Goal: Information Seeking & Learning: Learn about a topic

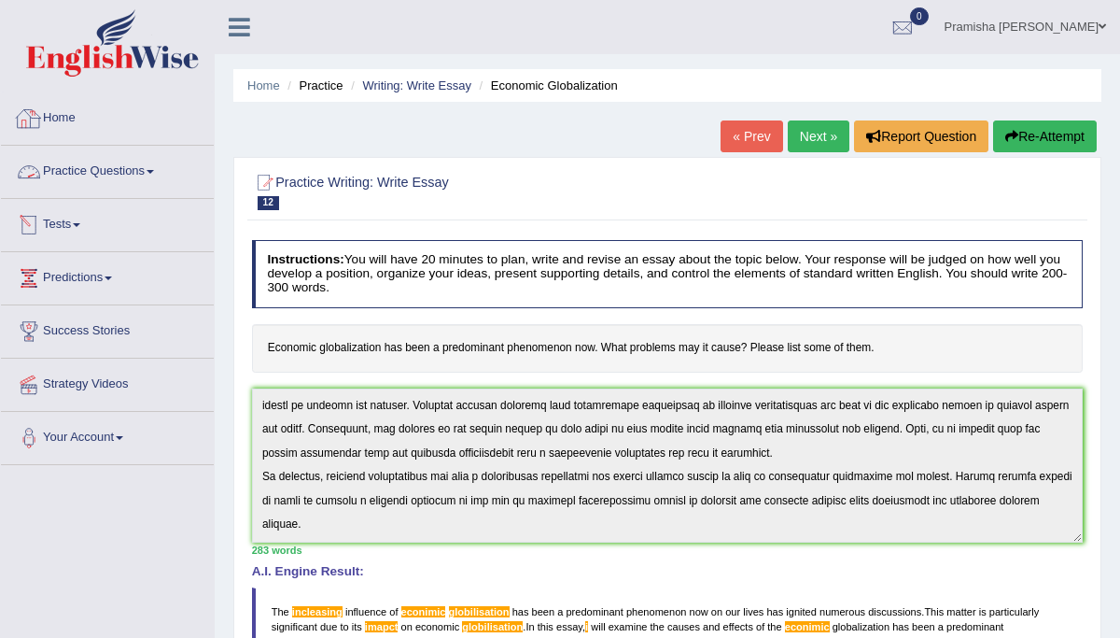
click at [65, 111] on link "Home" at bounding box center [107, 115] width 213 height 47
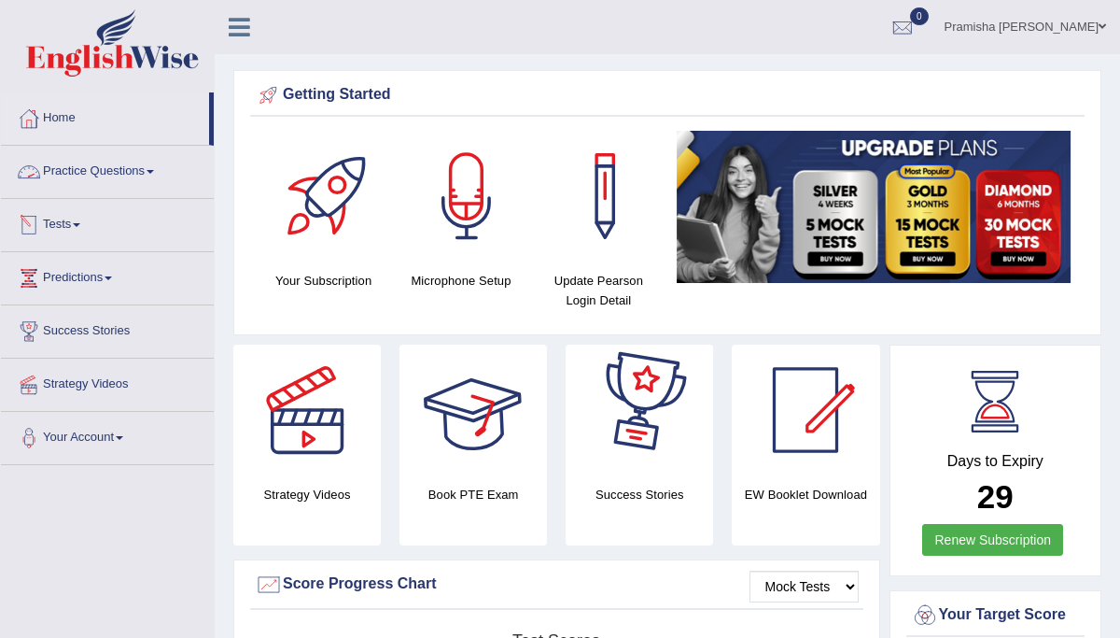
click at [75, 230] on link "Tests" at bounding box center [107, 222] width 213 height 47
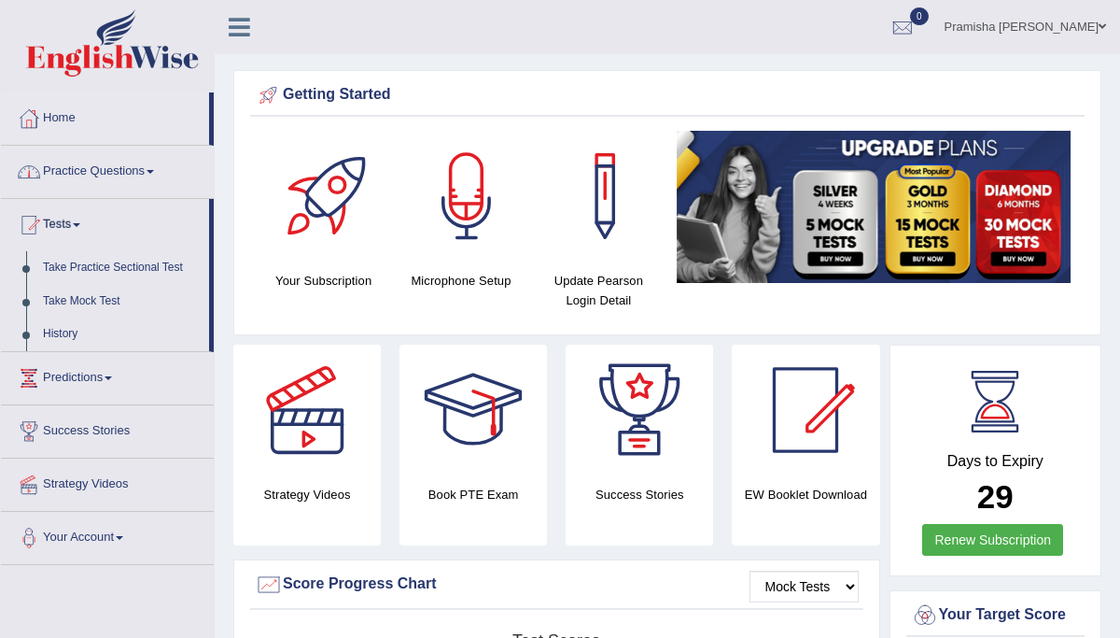
click at [115, 170] on link "Practice Questions" at bounding box center [107, 169] width 213 height 47
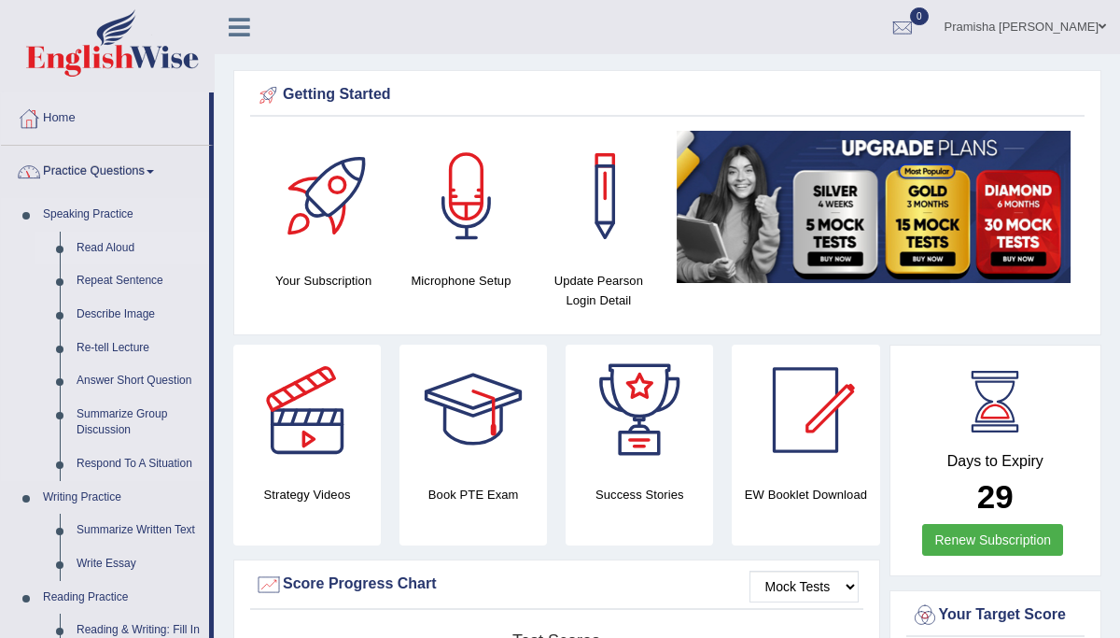
click at [96, 249] on link "Read Aloud" at bounding box center [138, 249] width 141 height 34
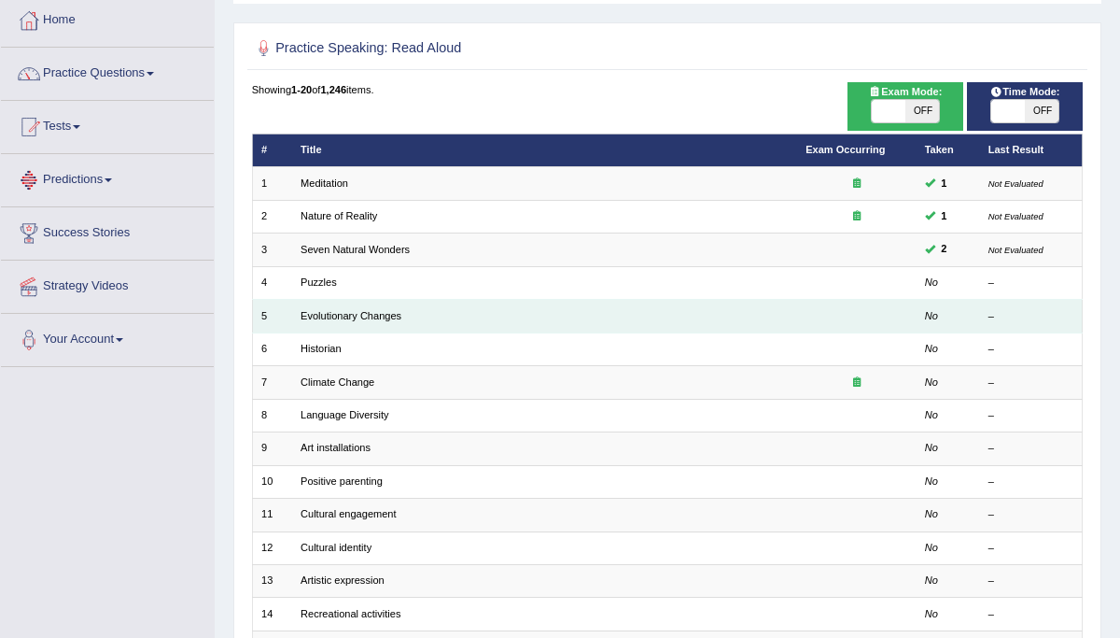
scroll to position [95, 0]
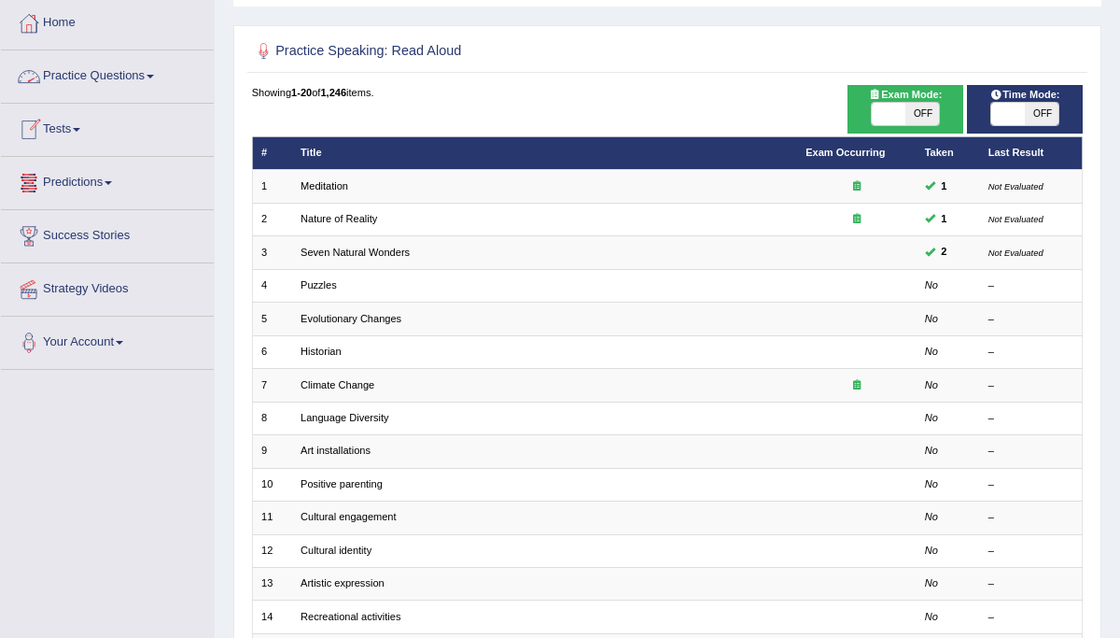
click at [154, 84] on link "Practice Questions" at bounding box center [107, 73] width 213 height 47
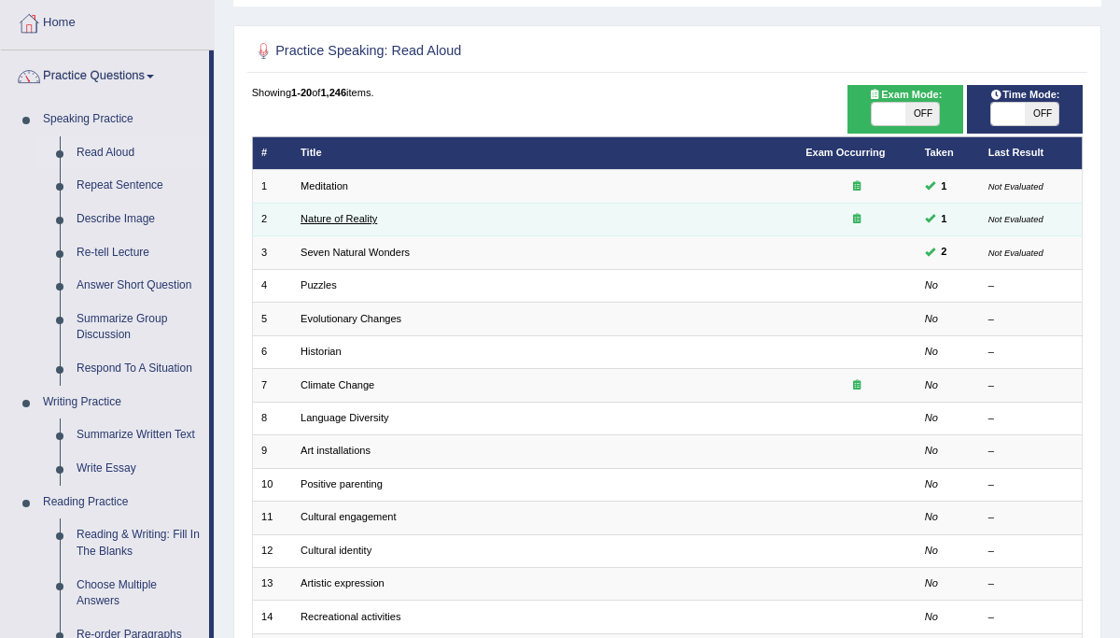
click at [349, 222] on link "Nature of Reality" at bounding box center [339, 218] width 77 height 11
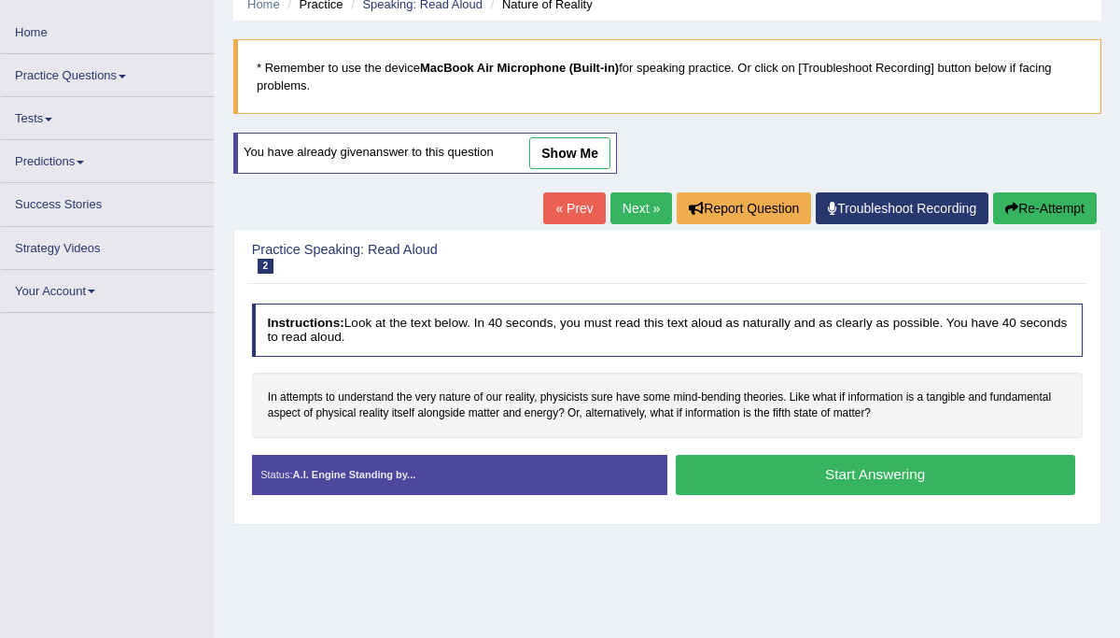
scroll to position [83, 0]
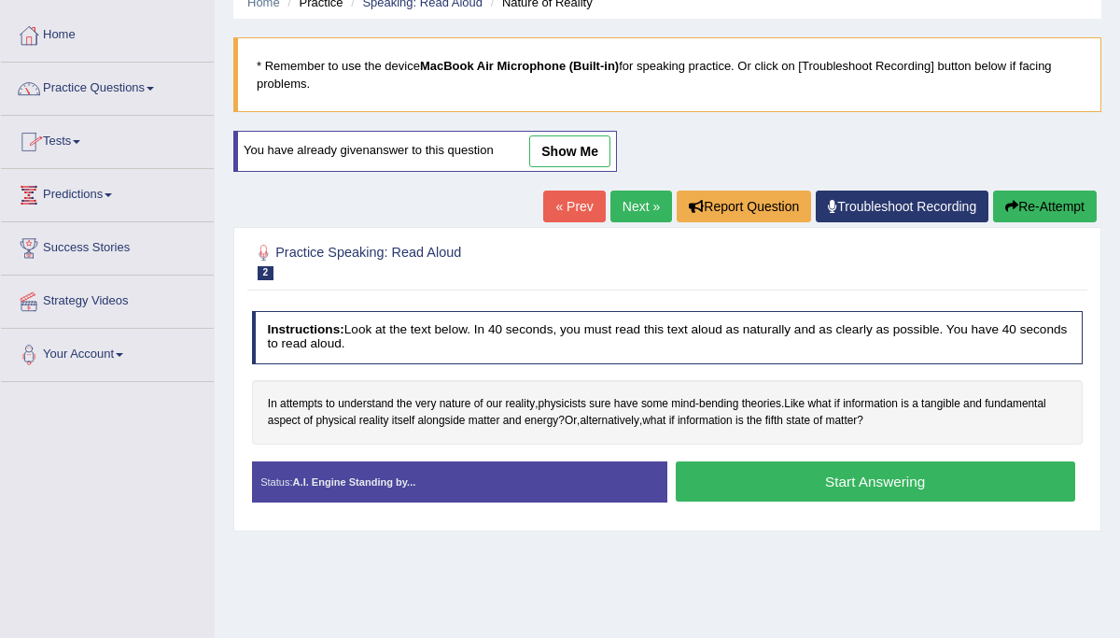
click at [78, 141] on link "Tests" at bounding box center [107, 139] width 213 height 47
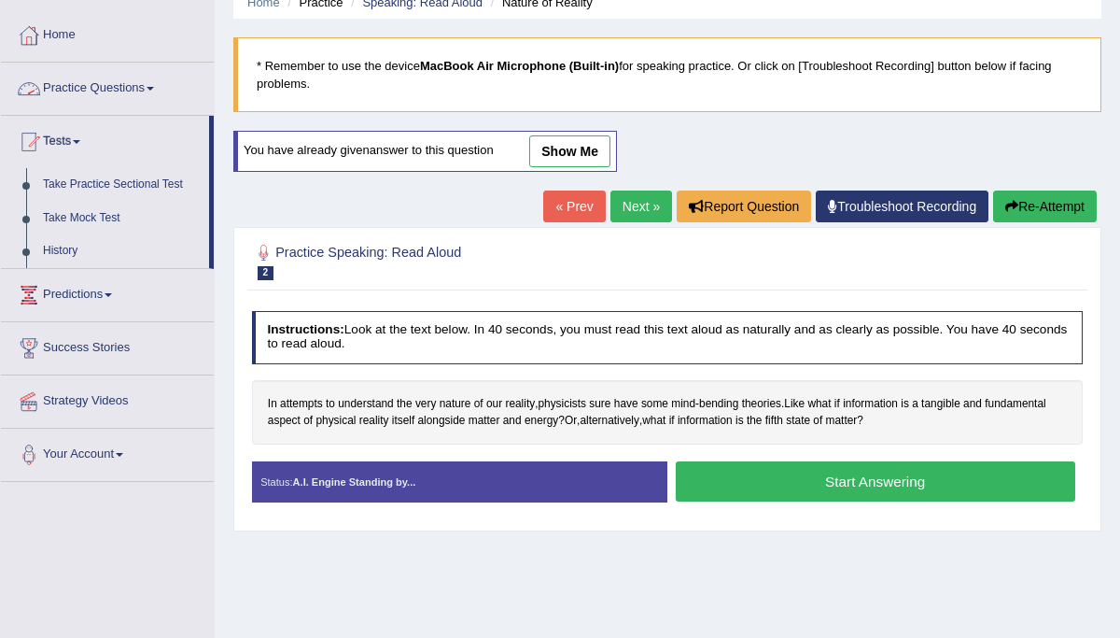
click at [131, 88] on link "Practice Questions" at bounding box center [107, 86] width 213 height 47
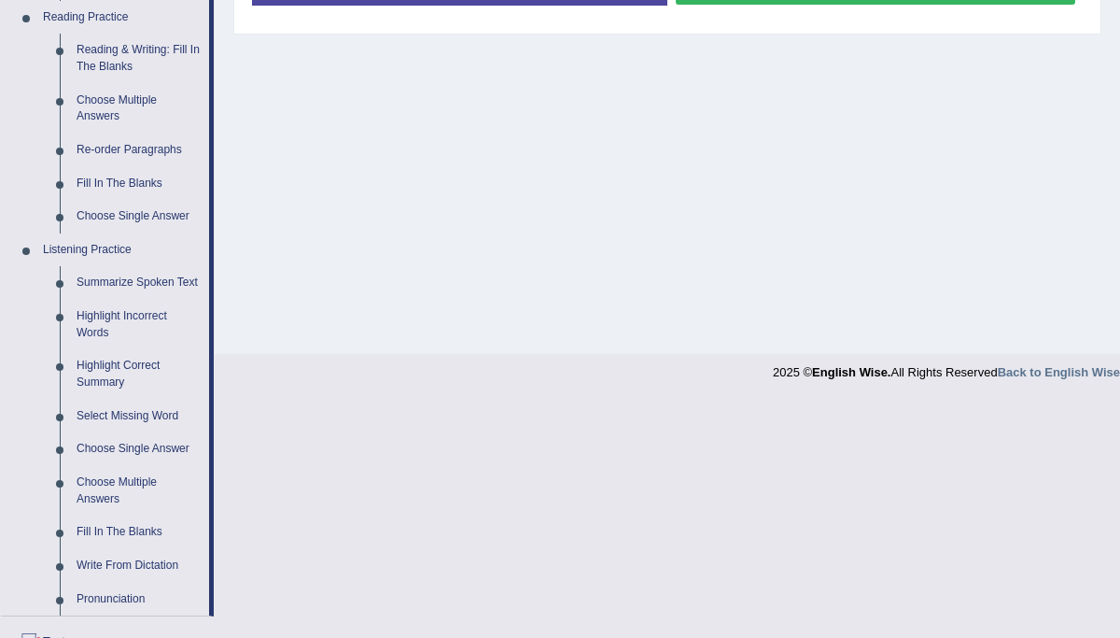
scroll to position [842, 0]
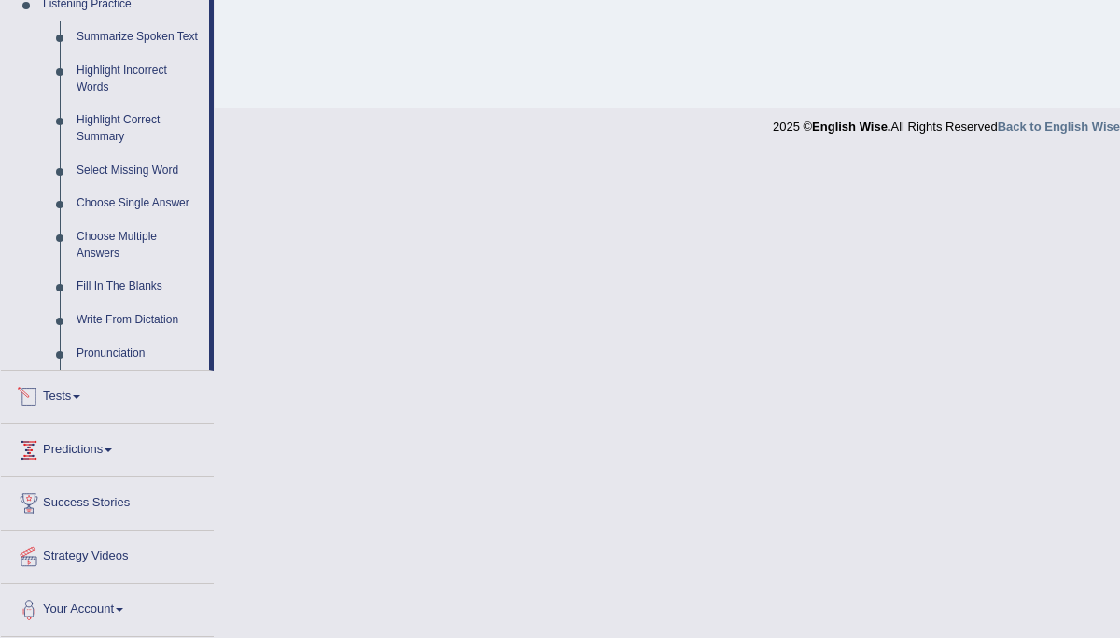
click at [86, 405] on link "Tests" at bounding box center [107, 394] width 213 height 47
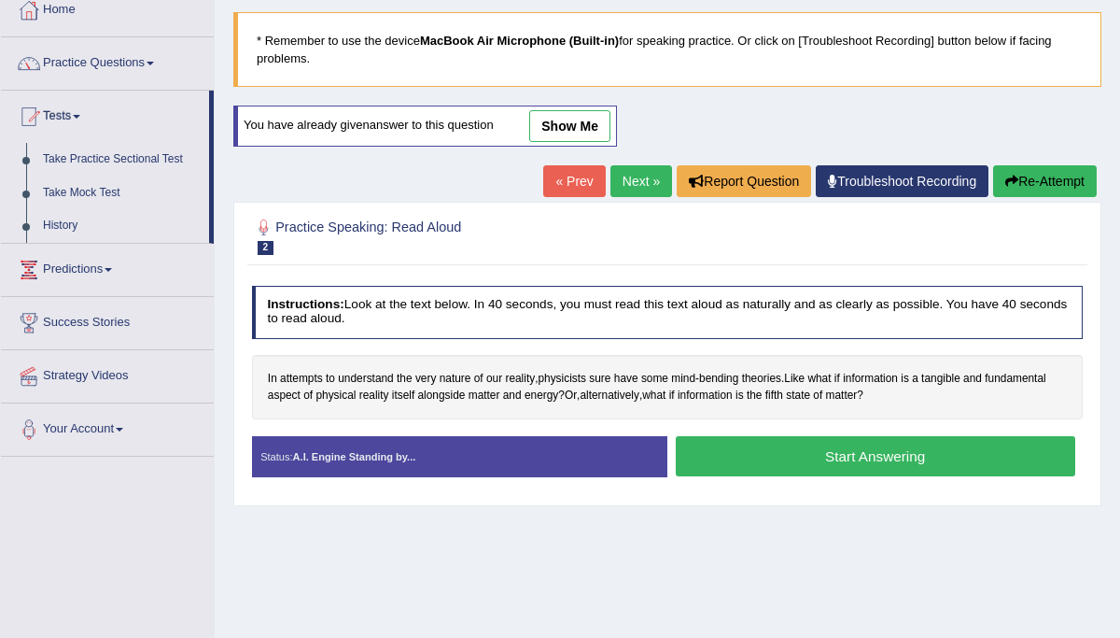
scroll to position [0, 0]
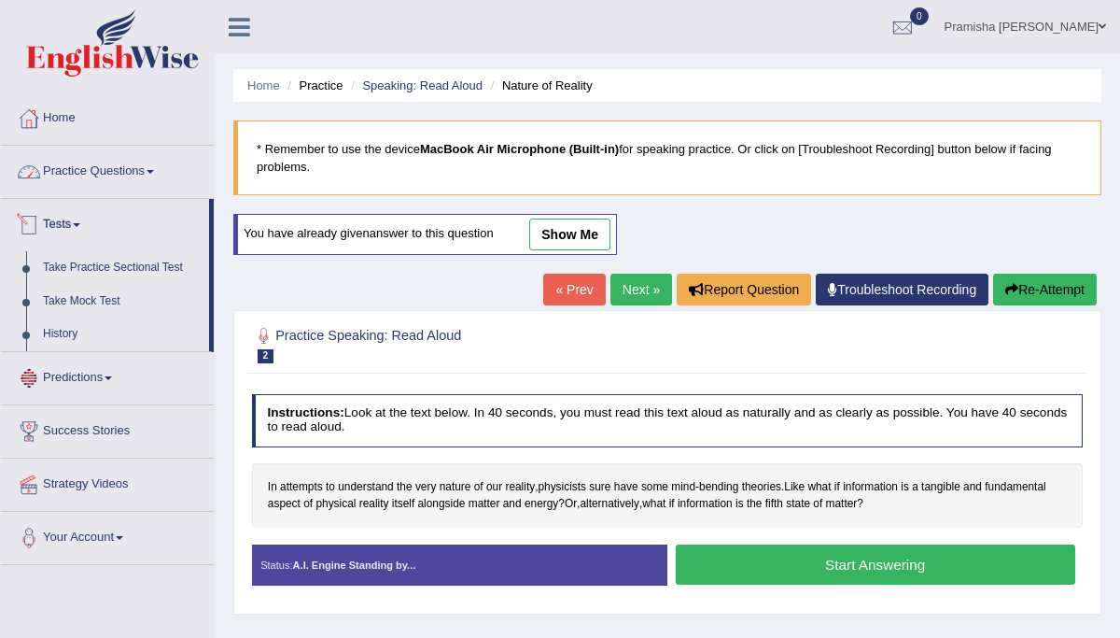
click at [145, 166] on link "Practice Questions" at bounding box center [107, 169] width 213 height 47
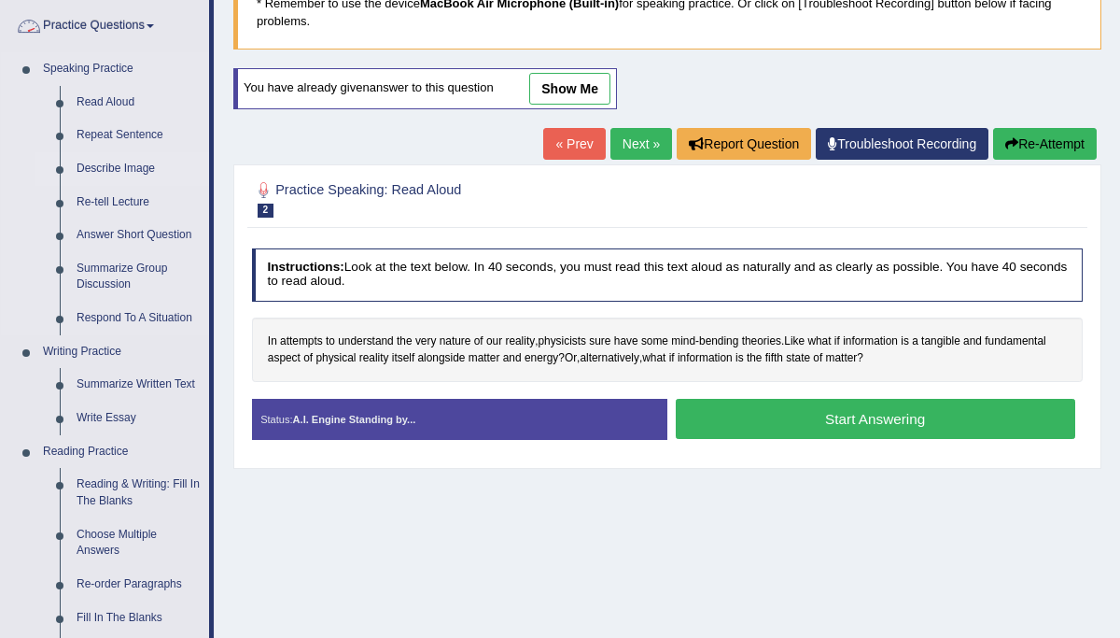
scroll to position [143, 0]
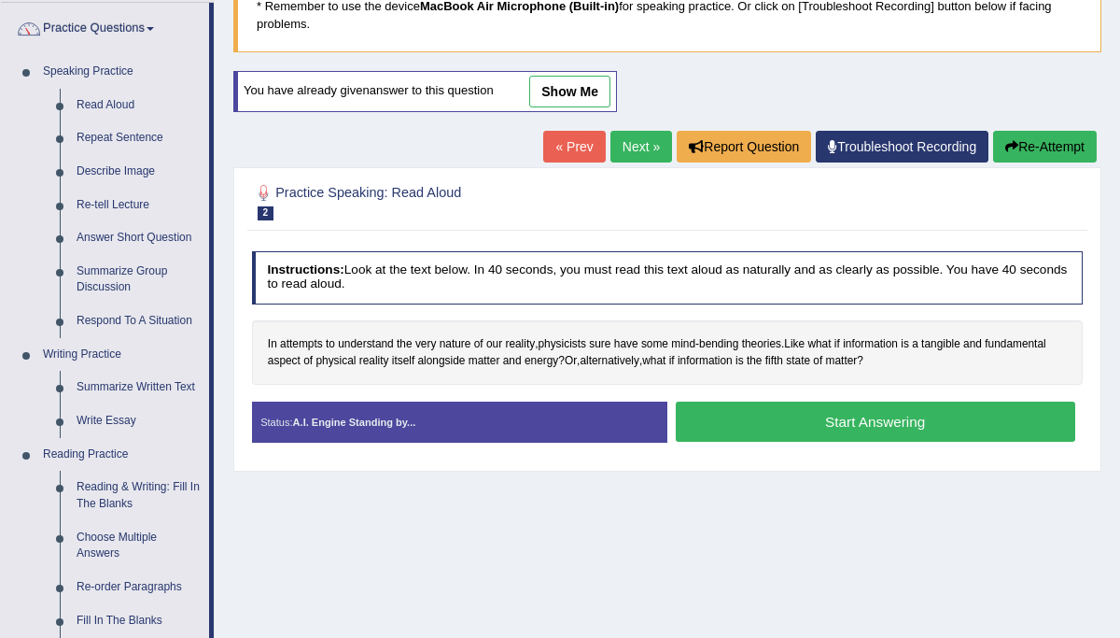
click at [881, 426] on button "Start Answering" at bounding box center [876, 421] width 400 height 40
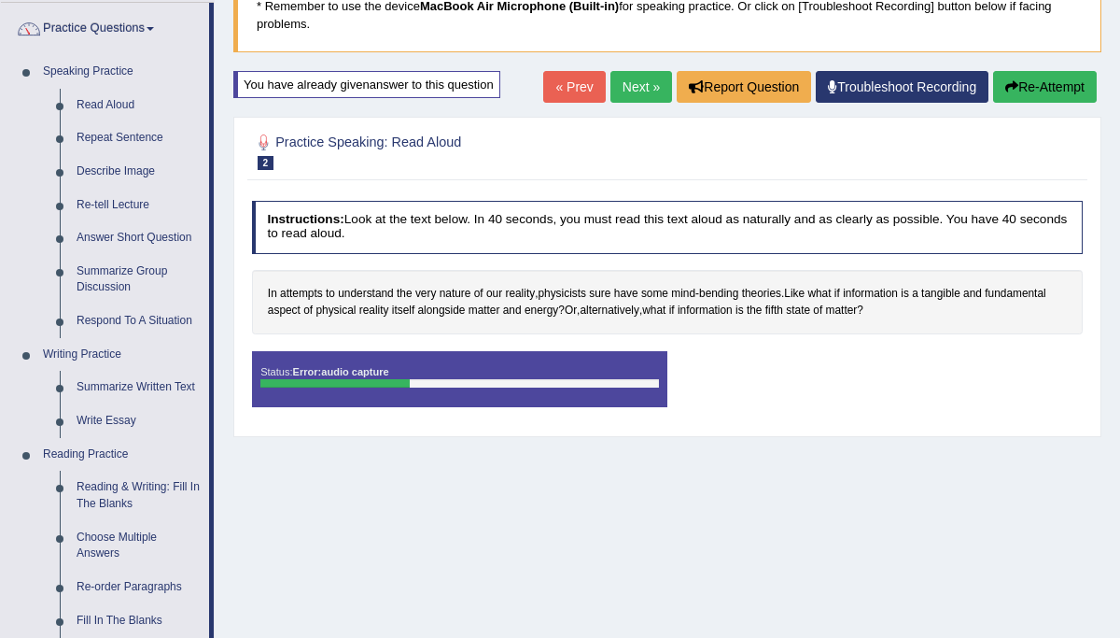
click at [767, 368] on div "Status: Error: audio capture Start Answering Stop Recording" at bounding box center [668, 387] width 832 height 72
click at [582, 368] on div "Status: Error: audio capture" at bounding box center [459, 379] width 415 height 56
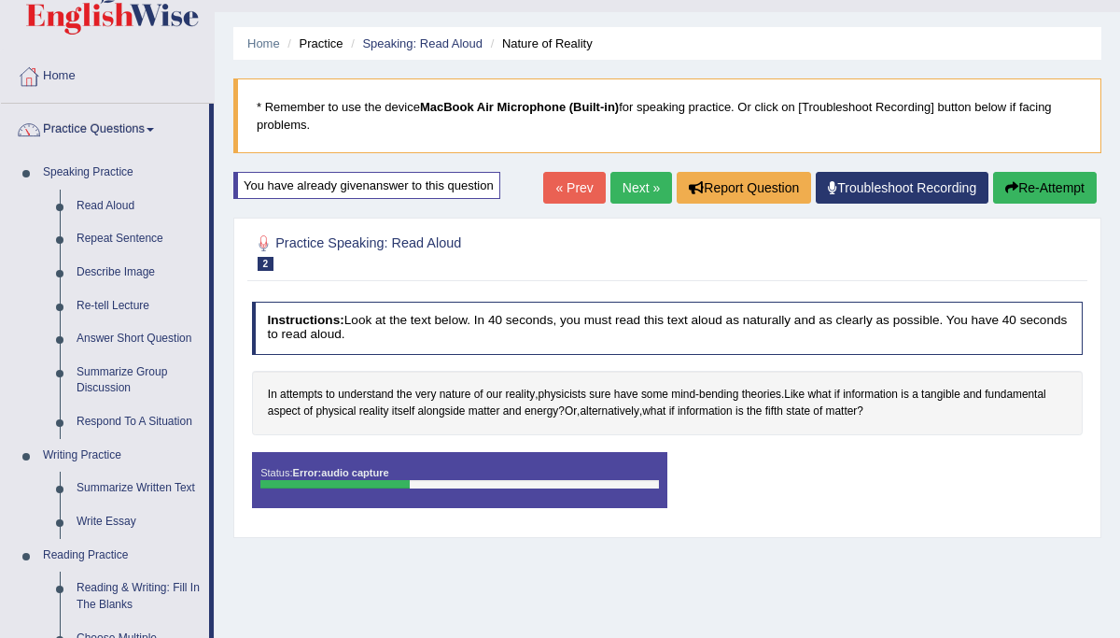
scroll to position [0, 0]
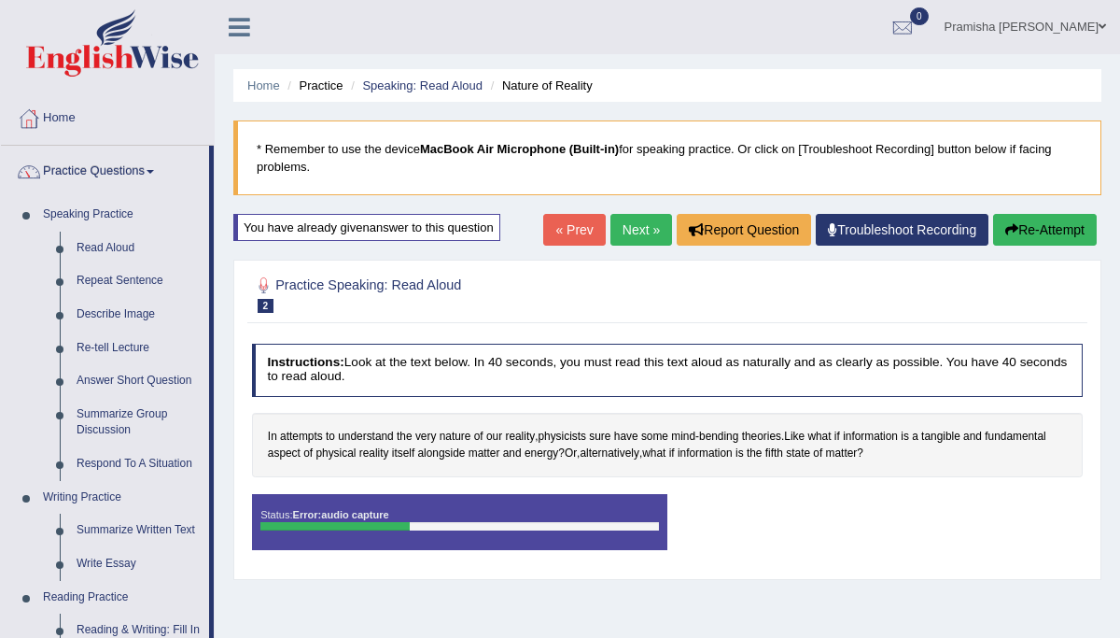
click at [1053, 221] on button "Re-Attempt" at bounding box center [1045, 230] width 104 height 32
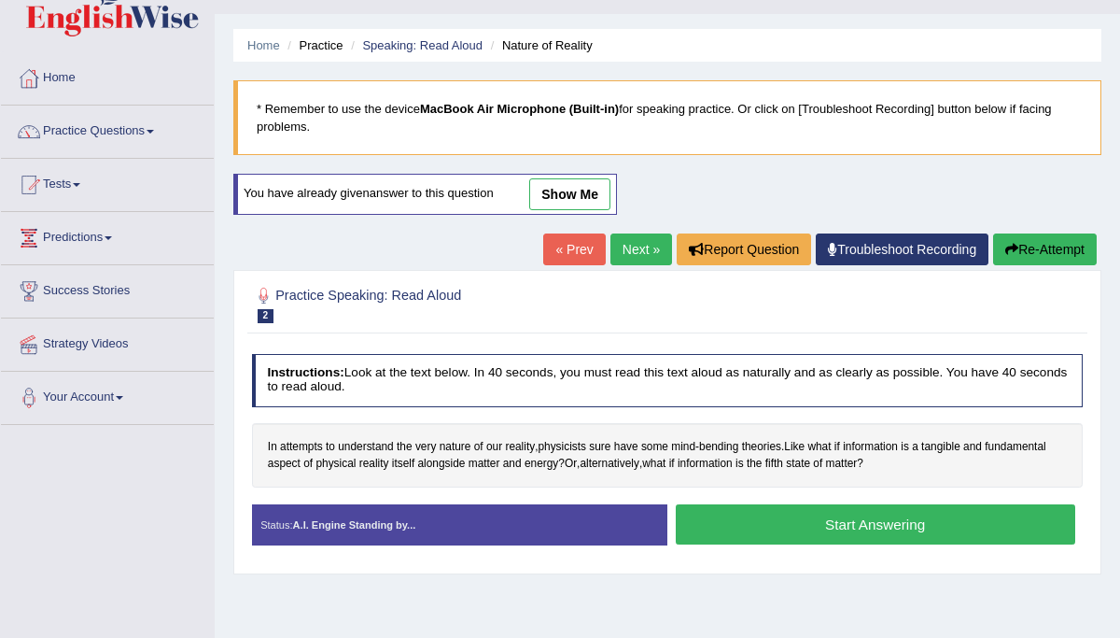
scroll to position [41, 0]
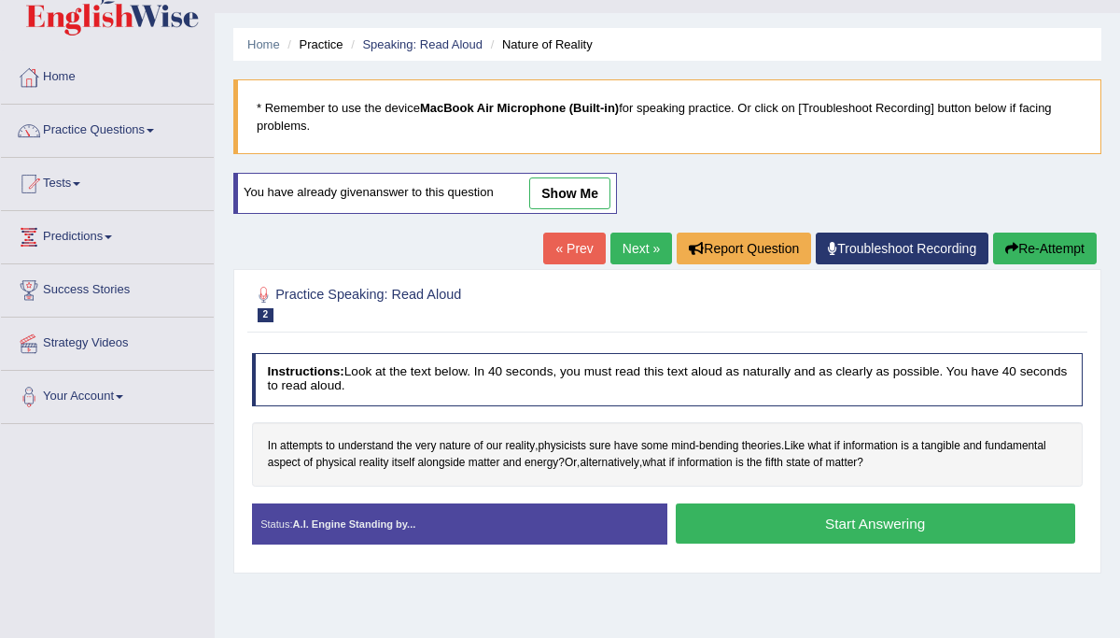
click at [869, 531] on button "Start Answering" at bounding box center [876, 523] width 400 height 40
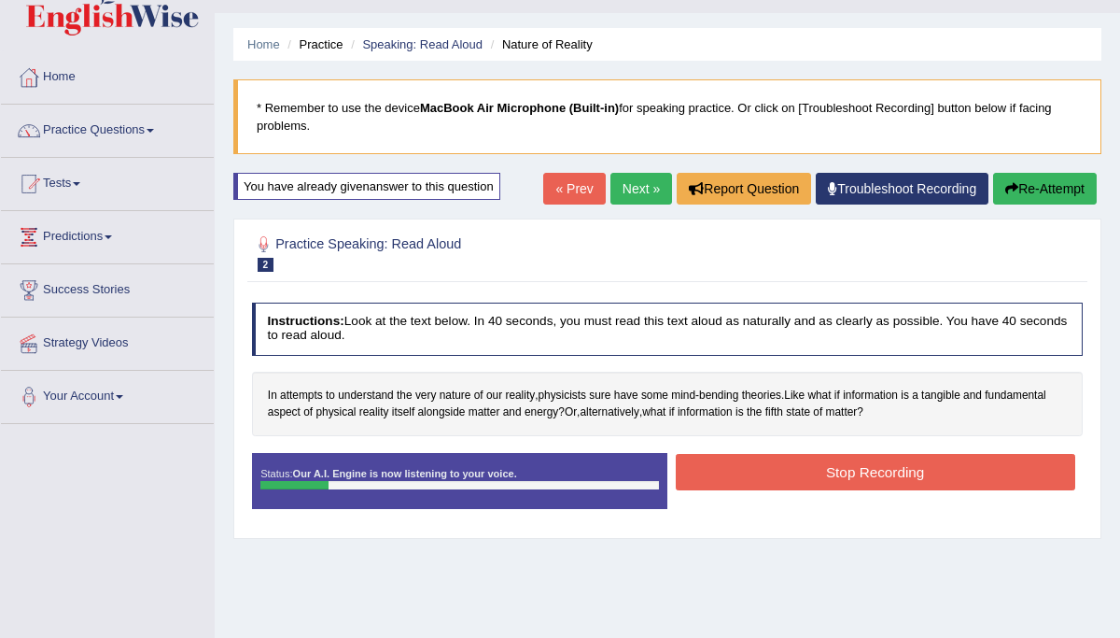
click at [790, 460] on button "Stop Recording" at bounding box center [876, 472] width 400 height 36
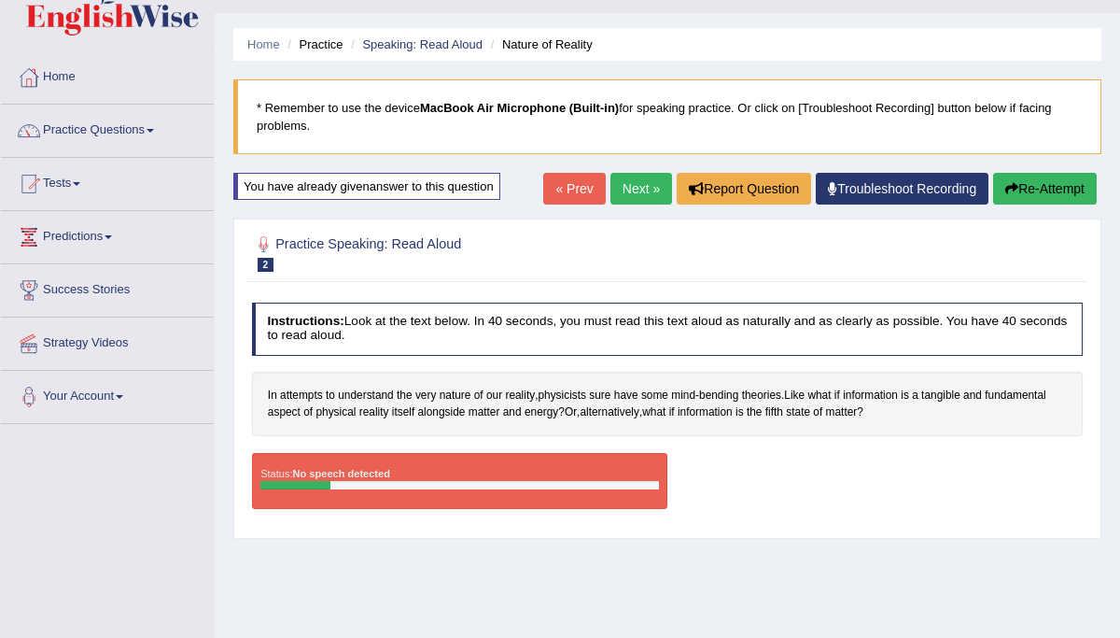
click at [1033, 188] on button "Re-Attempt" at bounding box center [1045, 189] width 104 height 32
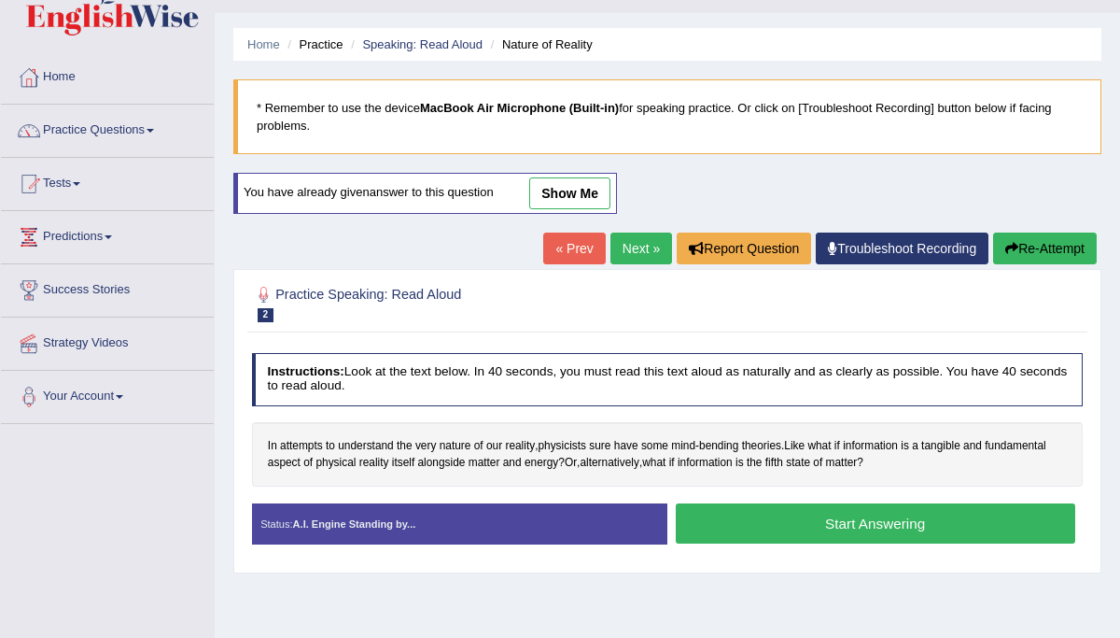
click at [851, 525] on button "Start Answering" at bounding box center [876, 523] width 400 height 40
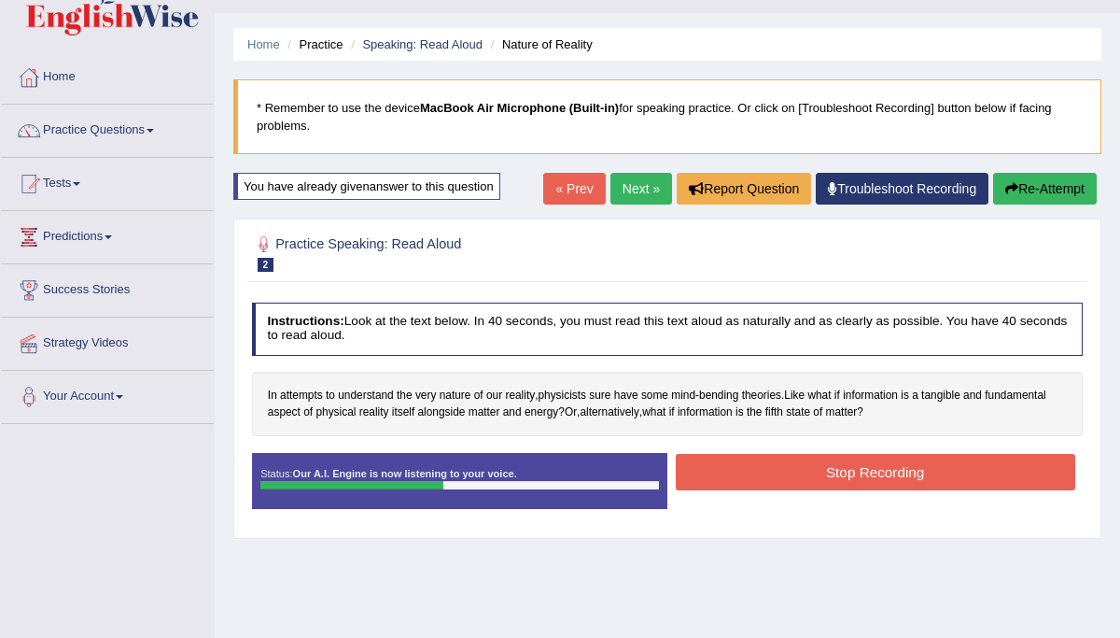
click at [855, 470] on button "Stop Recording" at bounding box center [876, 472] width 400 height 36
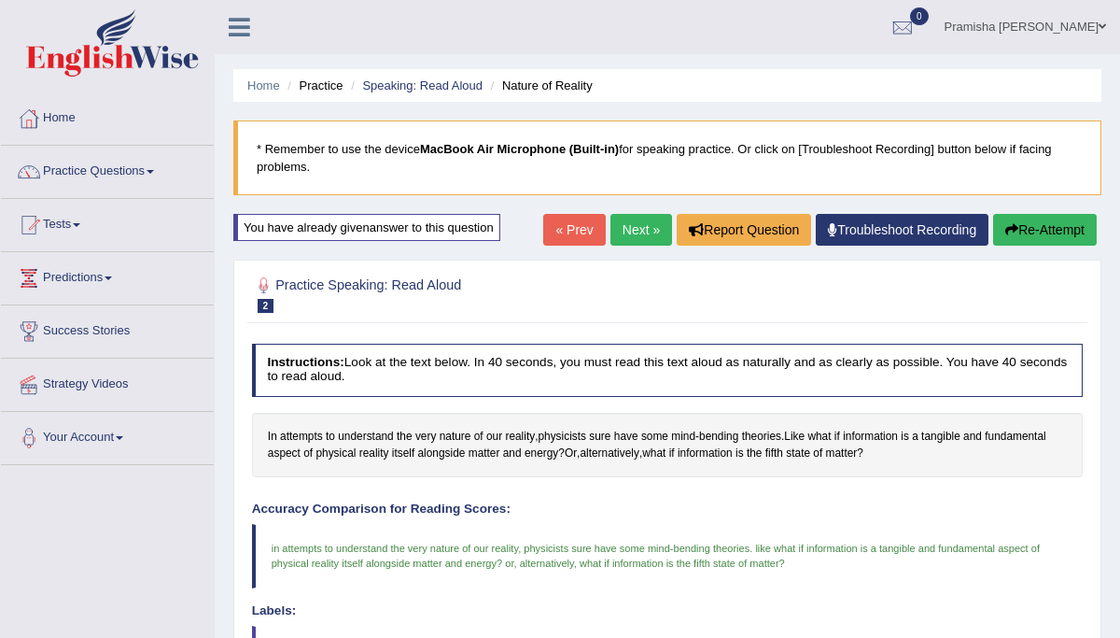
click at [630, 217] on link "Next »" at bounding box center [642, 230] width 62 height 32
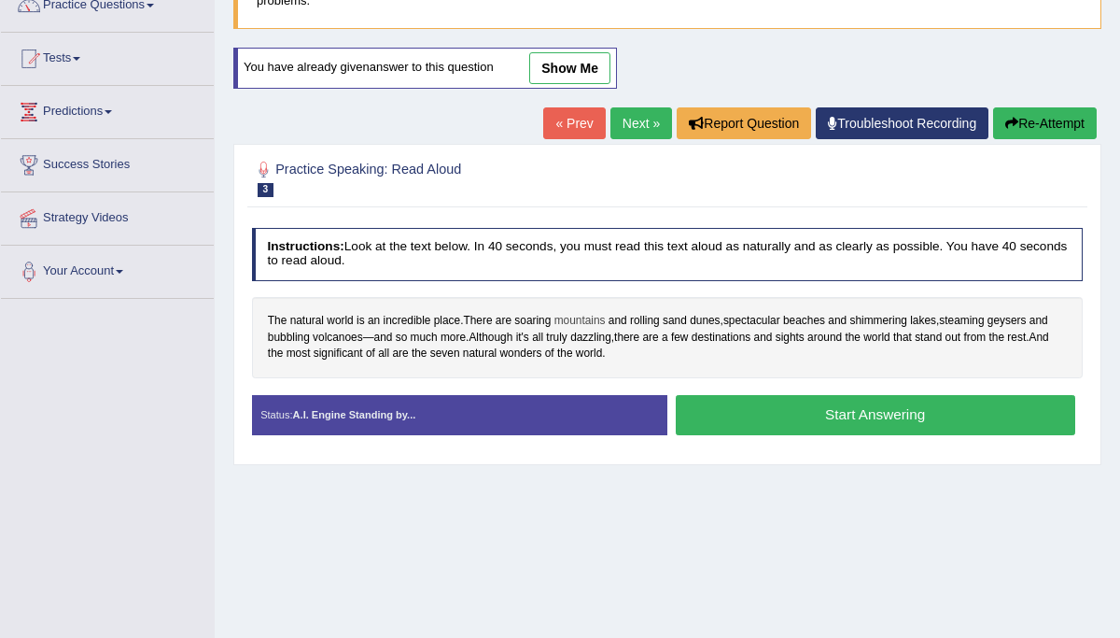
scroll to position [167, 0]
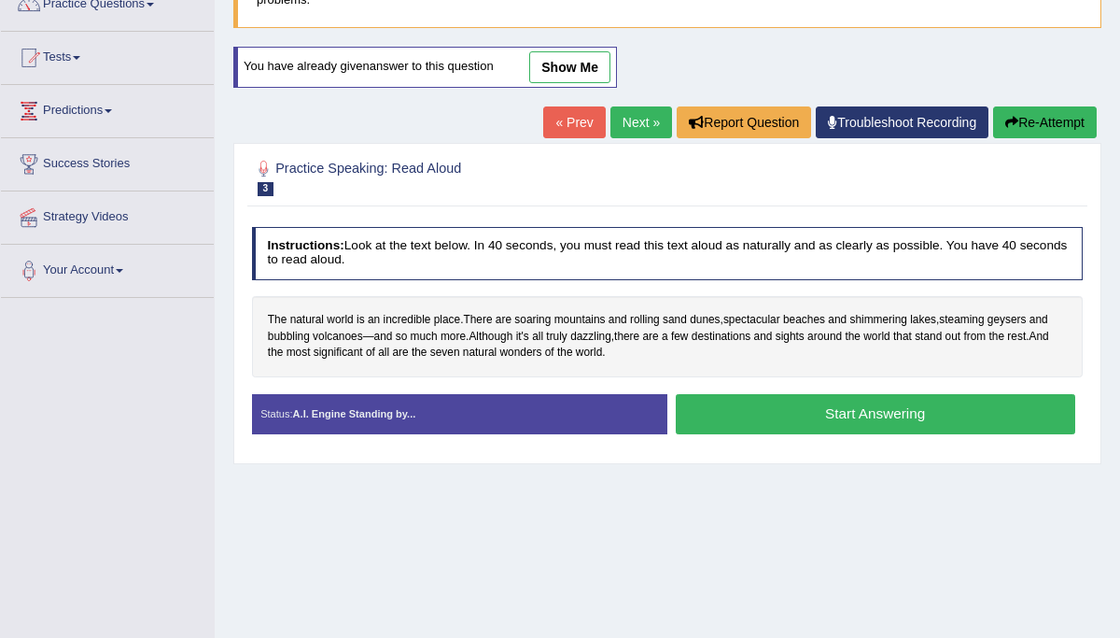
click at [876, 418] on button "Start Answering" at bounding box center [876, 414] width 400 height 40
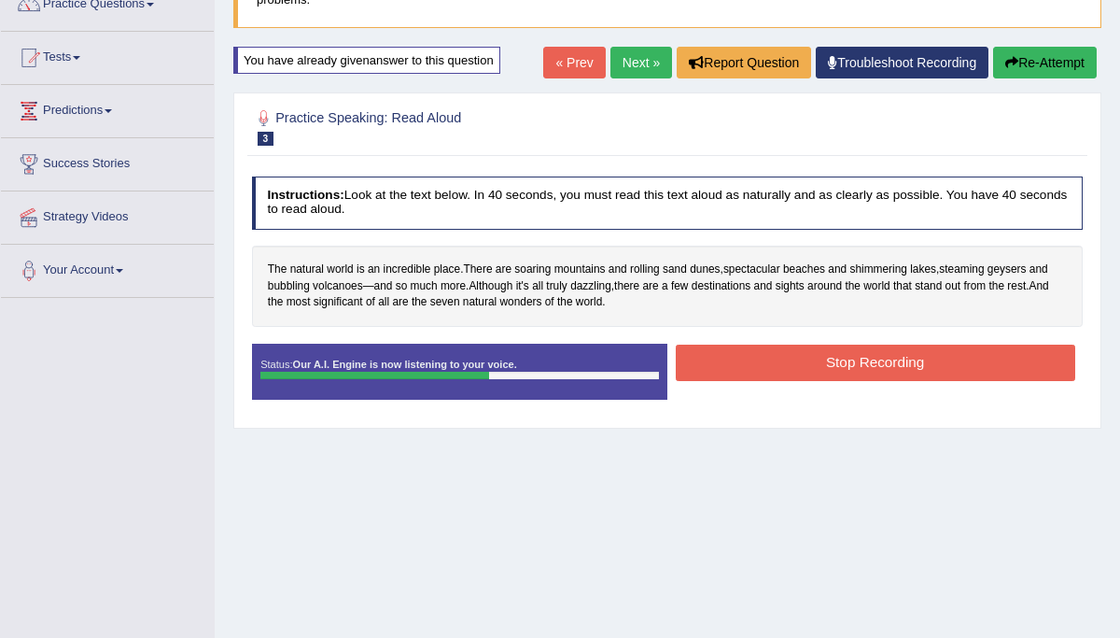
click at [884, 350] on button "Stop Recording" at bounding box center [876, 363] width 400 height 36
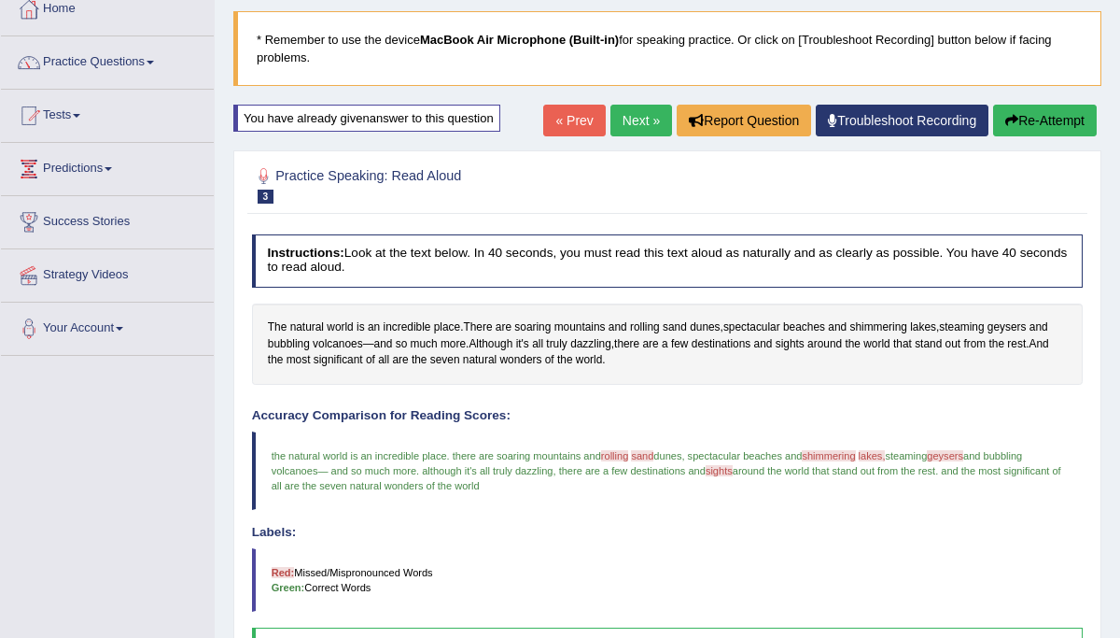
scroll to position [11, 0]
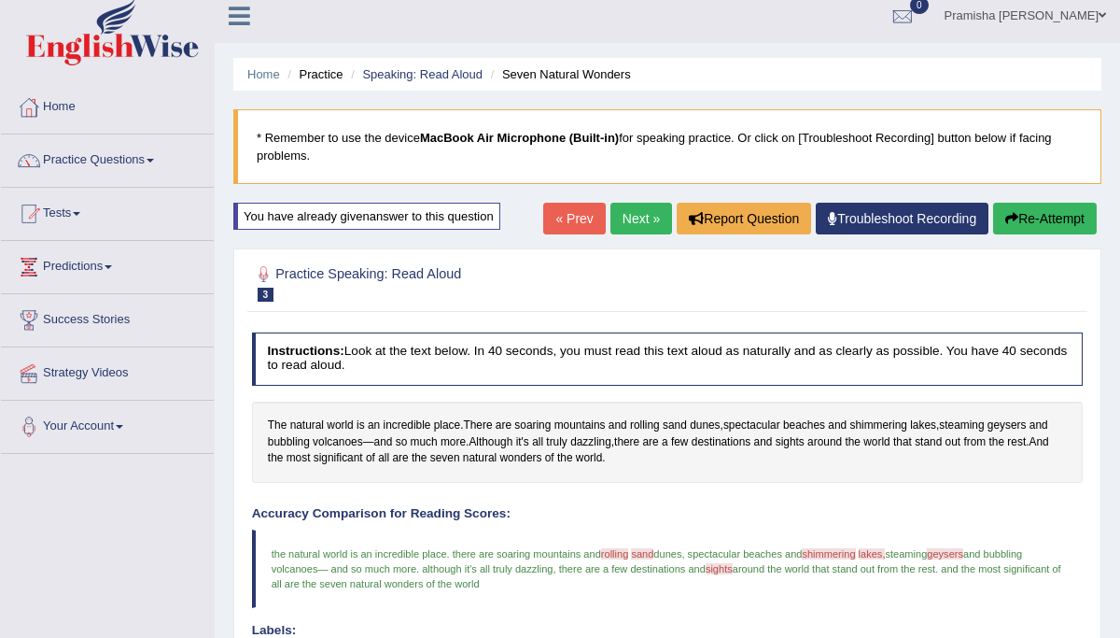
click at [633, 221] on link "Next »" at bounding box center [642, 219] width 62 height 32
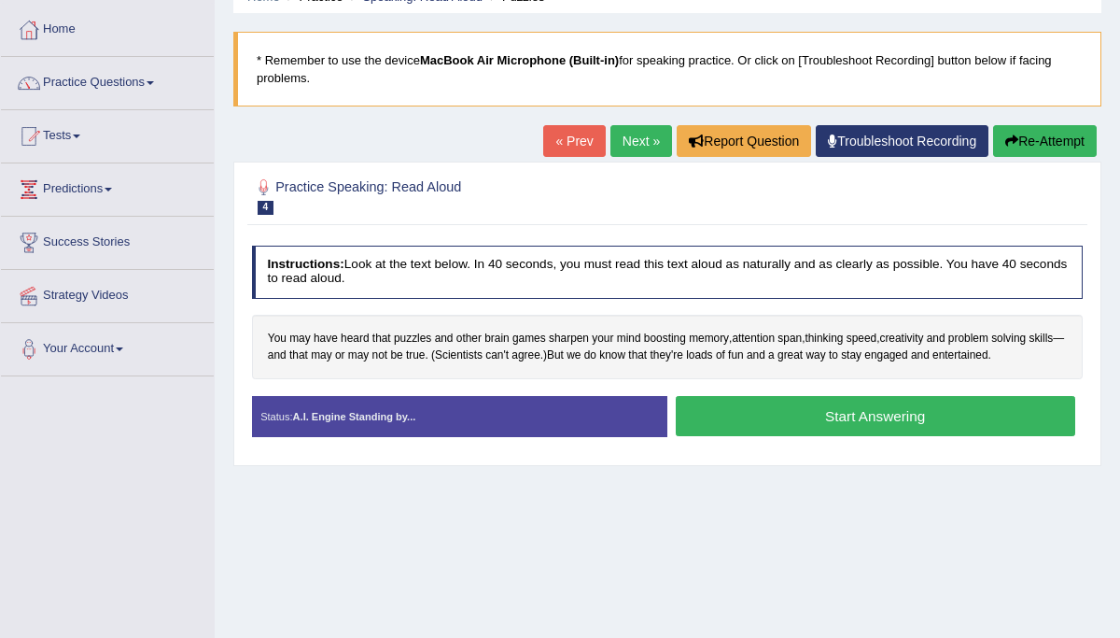
scroll to position [92, 0]
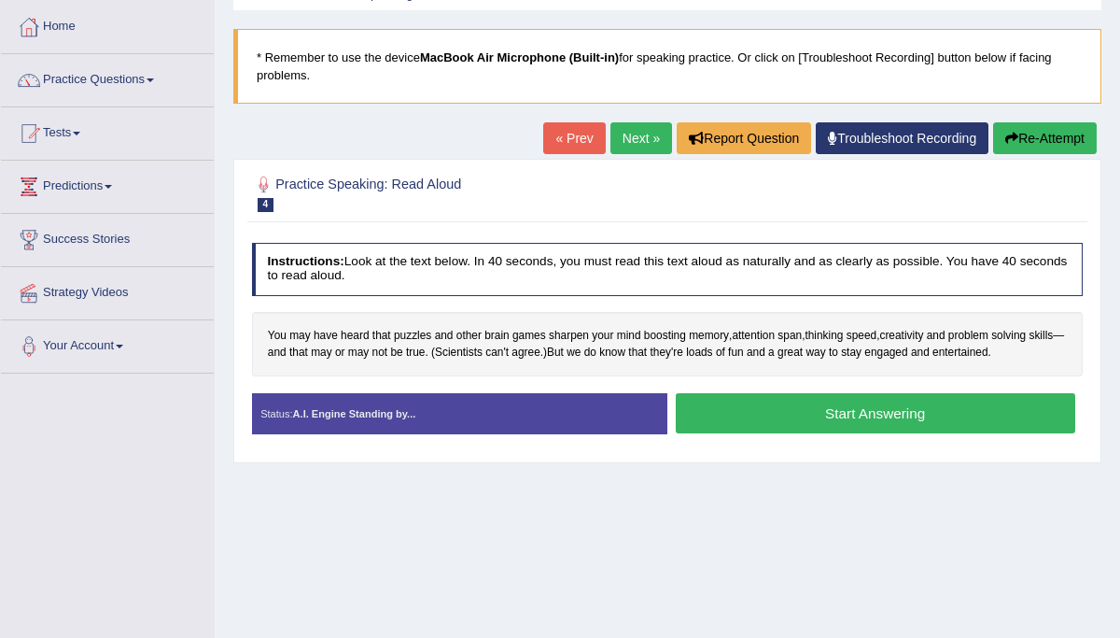
click at [827, 417] on button "Start Answering" at bounding box center [876, 413] width 400 height 40
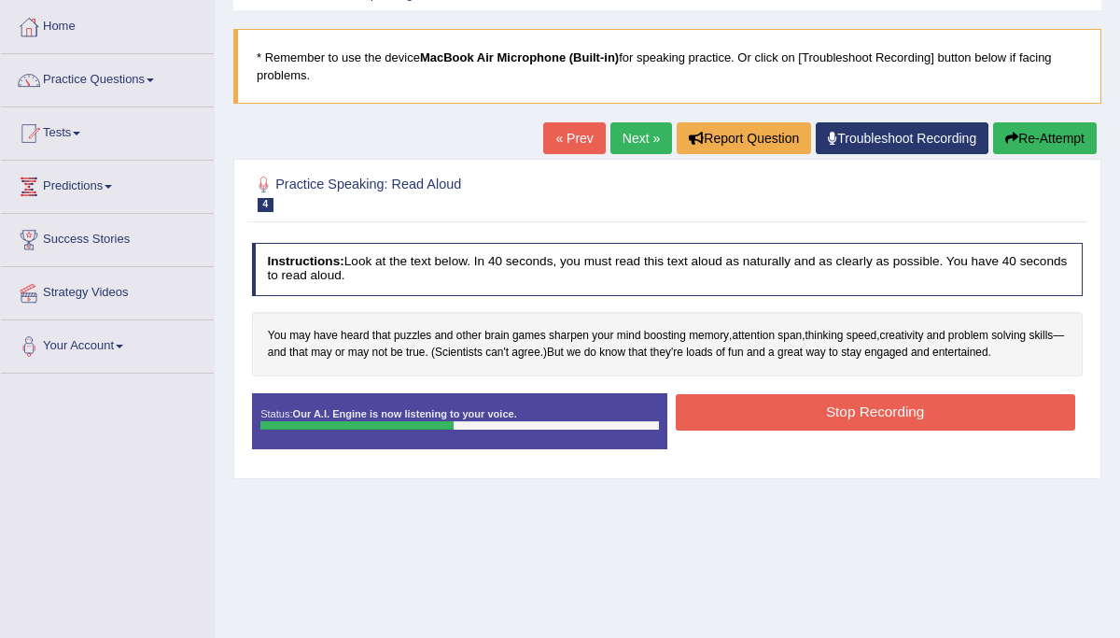
click at [827, 417] on button "Stop Recording" at bounding box center [876, 412] width 400 height 36
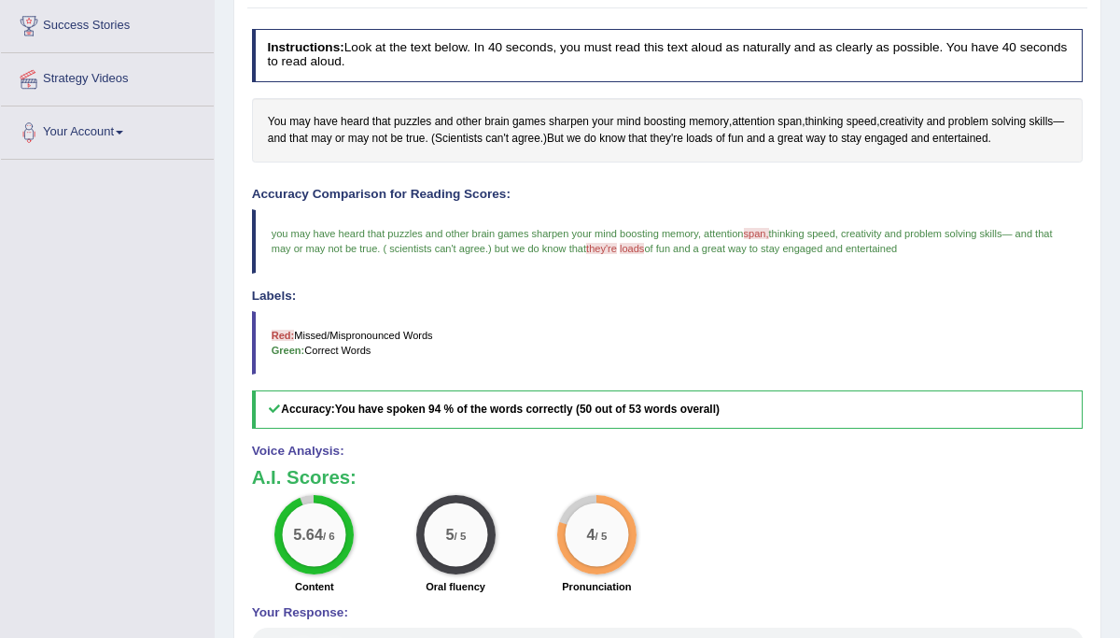
scroll to position [0, 0]
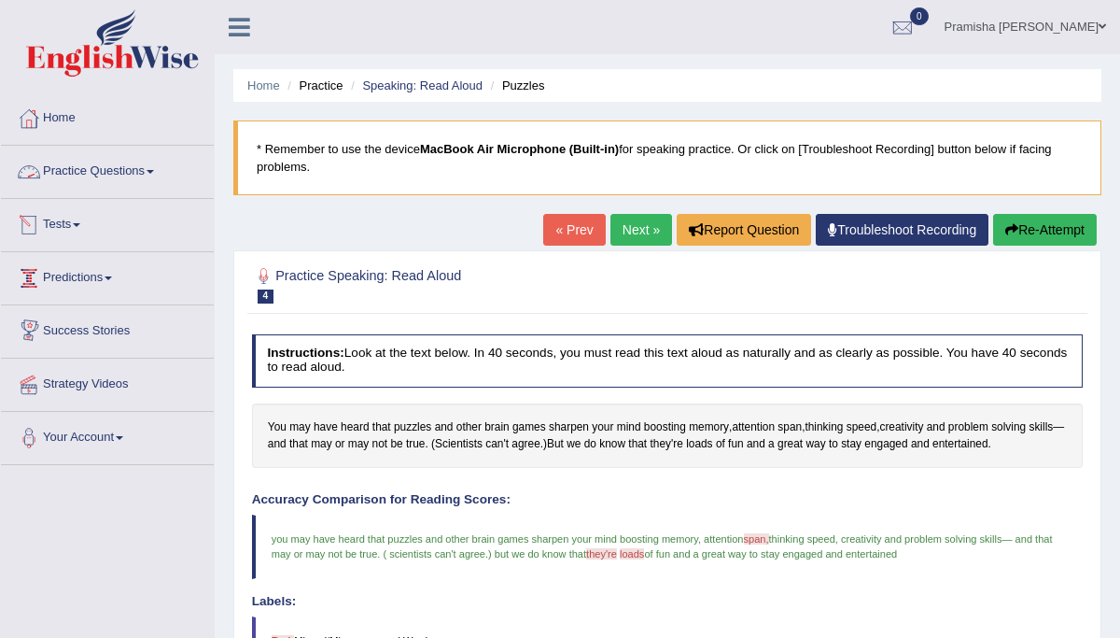
click at [120, 176] on link "Practice Questions" at bounding box center [107, 169] width 213 height 47
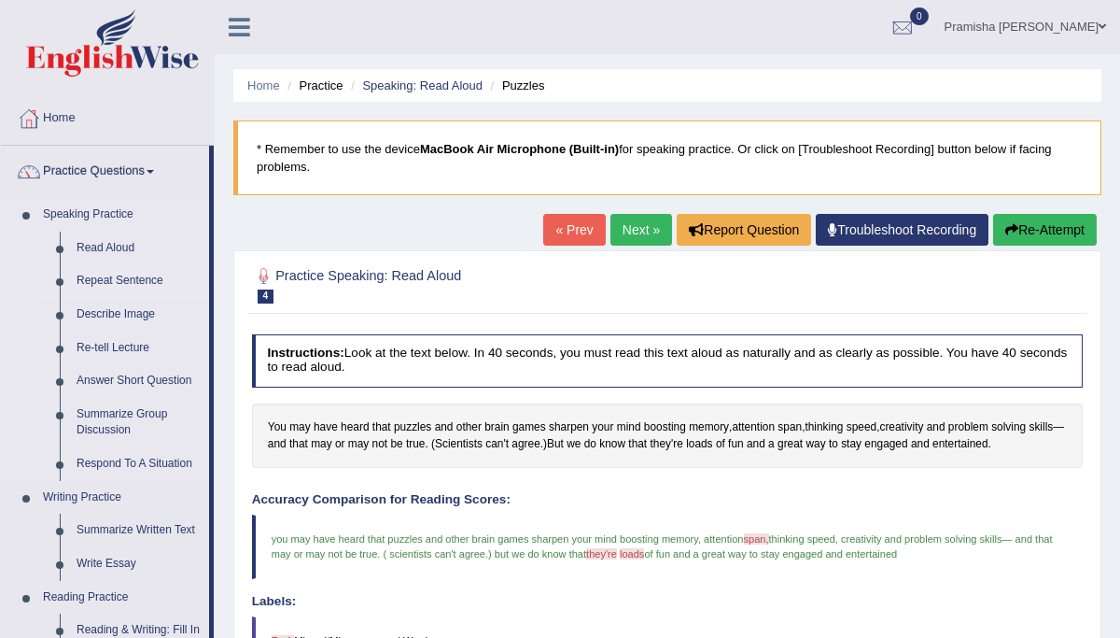
click at [103, 288] on link "Repeat Sentence" at bounding box center [138, 281] width 141 height 34
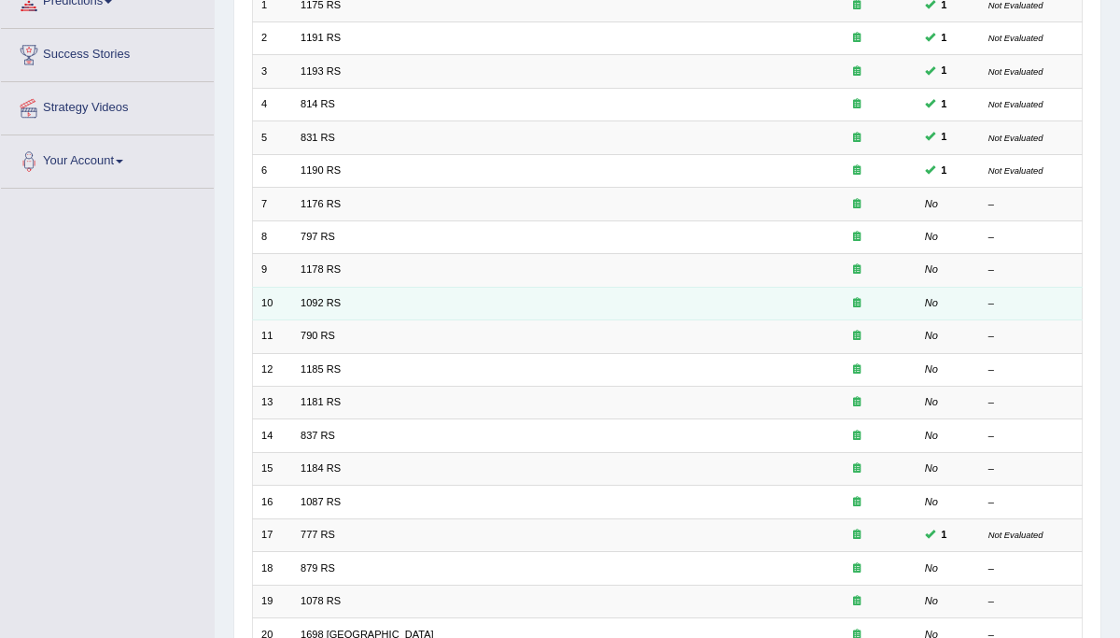
scroll to position [429, 0]
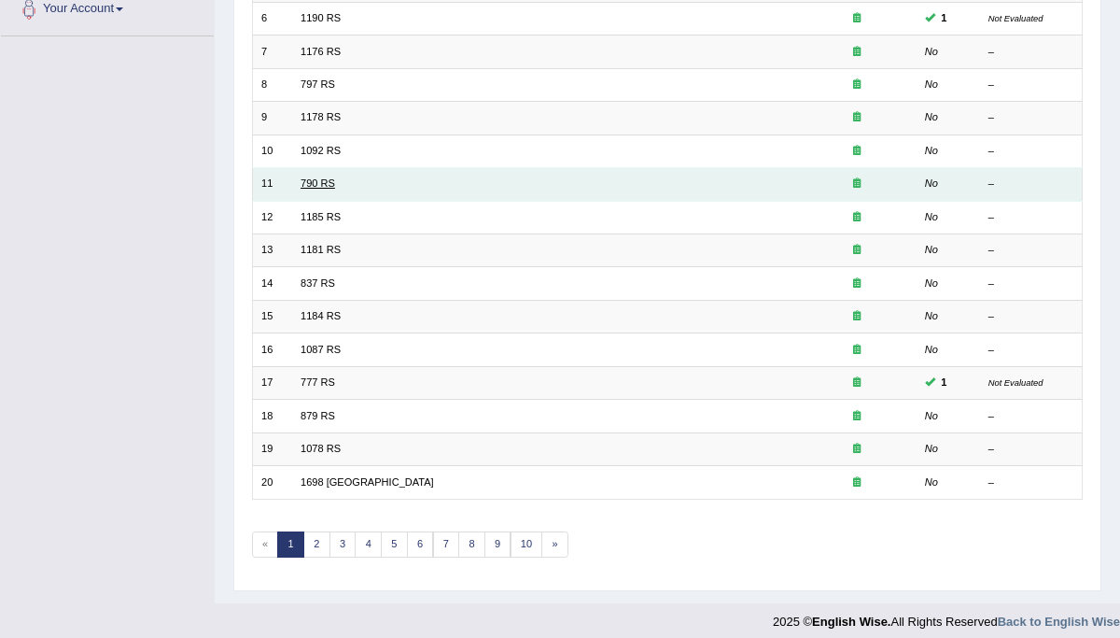
click at [315, 181] on link "790 RS" at bounding box center [318, 182] width 35 height 11
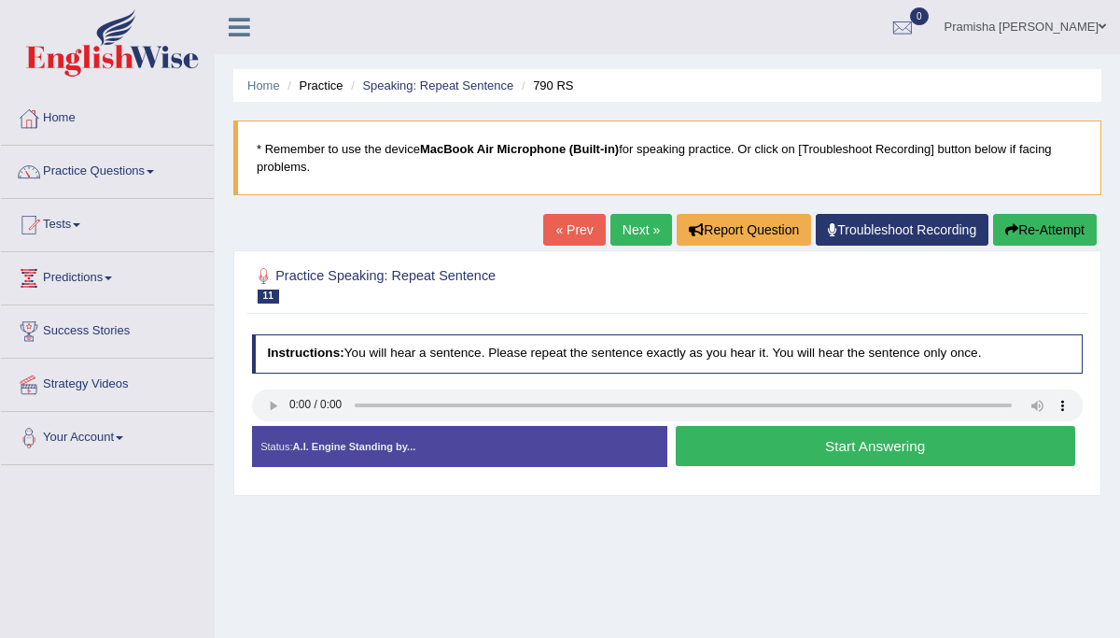
click at [805, 450] on button "Start Answering" at bounding box center [876, 446] width 400 height 40
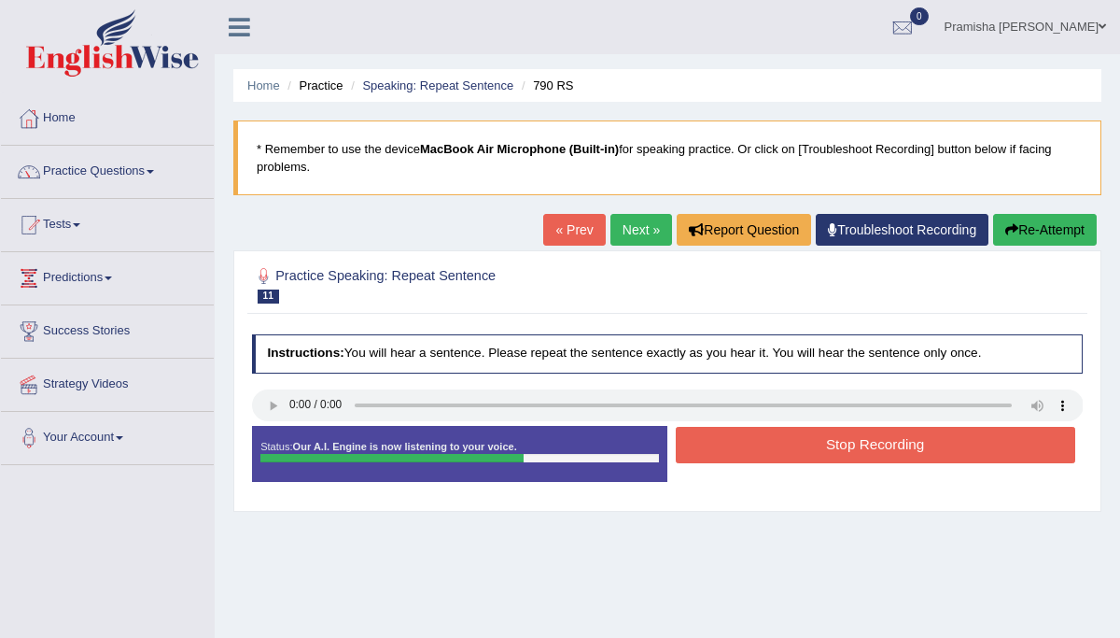
click at [805, 450] on button "Stop Recording" at bounding box center [876, 445] width 400 height 36
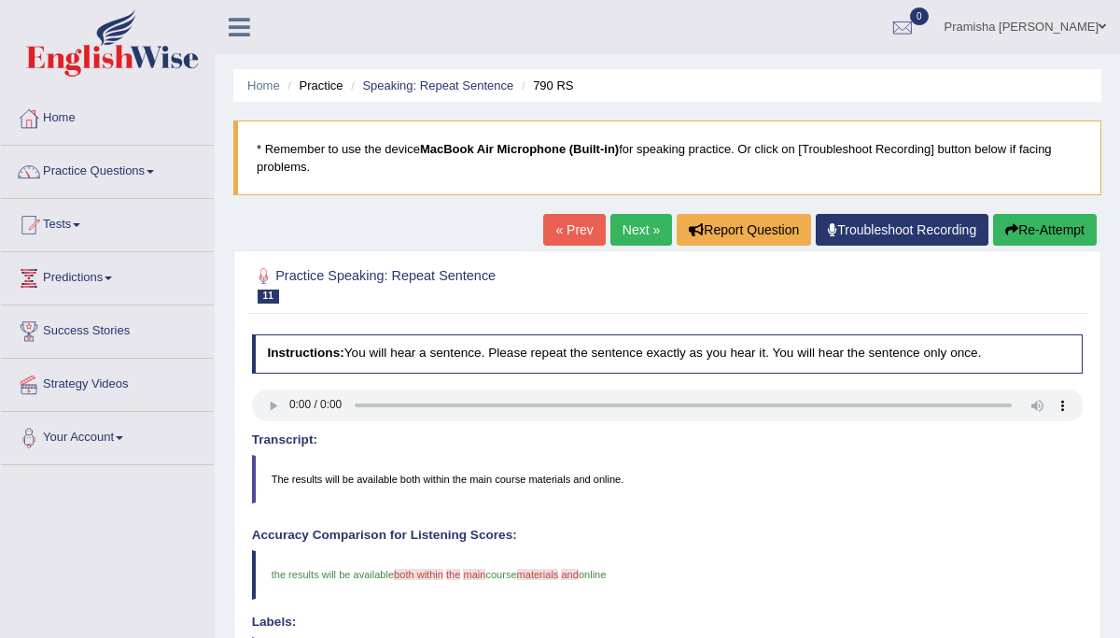
click at [636, 225] on link "Next »" at bounding box center [642, 230] width 62 height 32
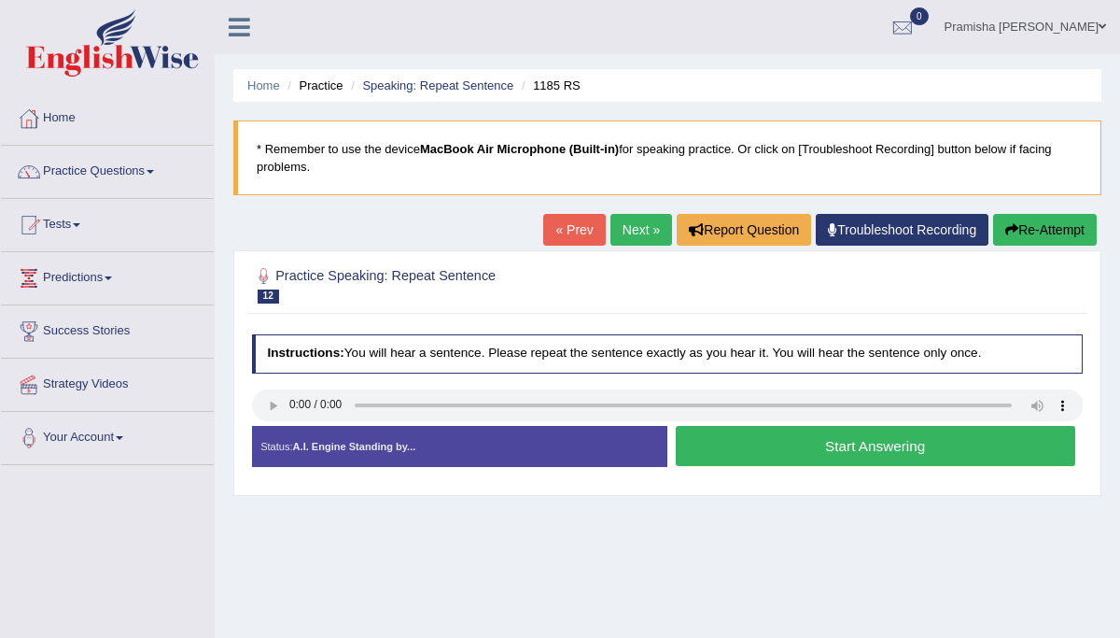
click at [633, 228] on link "Next »" at bounding box center [642, 230] width 62 height 32
click at [794, 456] on button "Start Answering" at bounding box center [876, 446] width 400 height 40
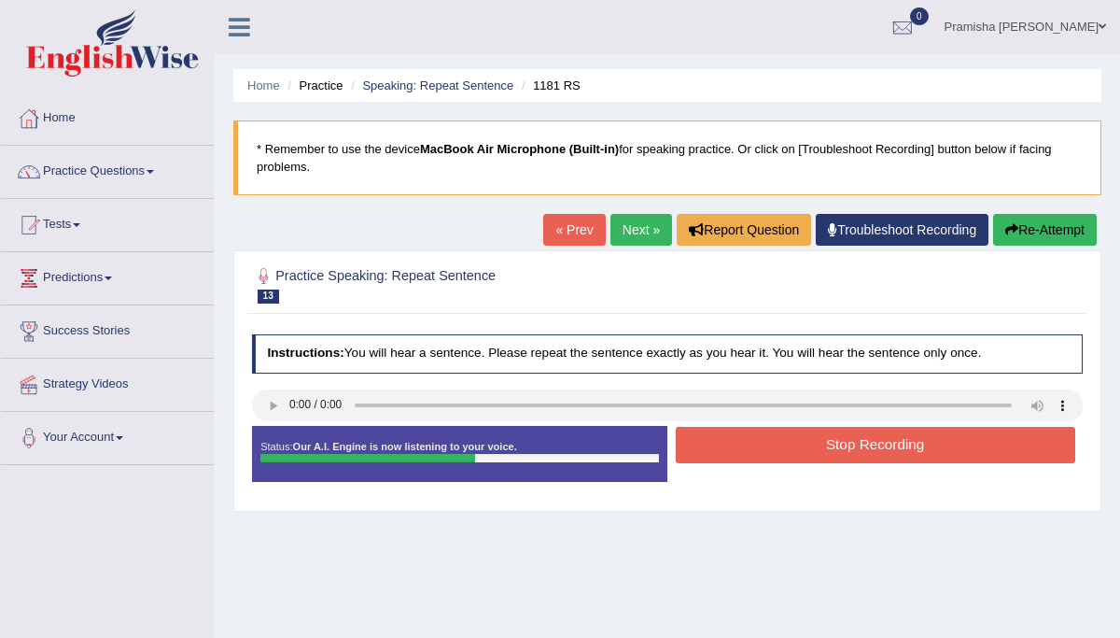
click at [798, 442] on button "Stop Recording" at bounding box center [876, 445] width 400 height 36
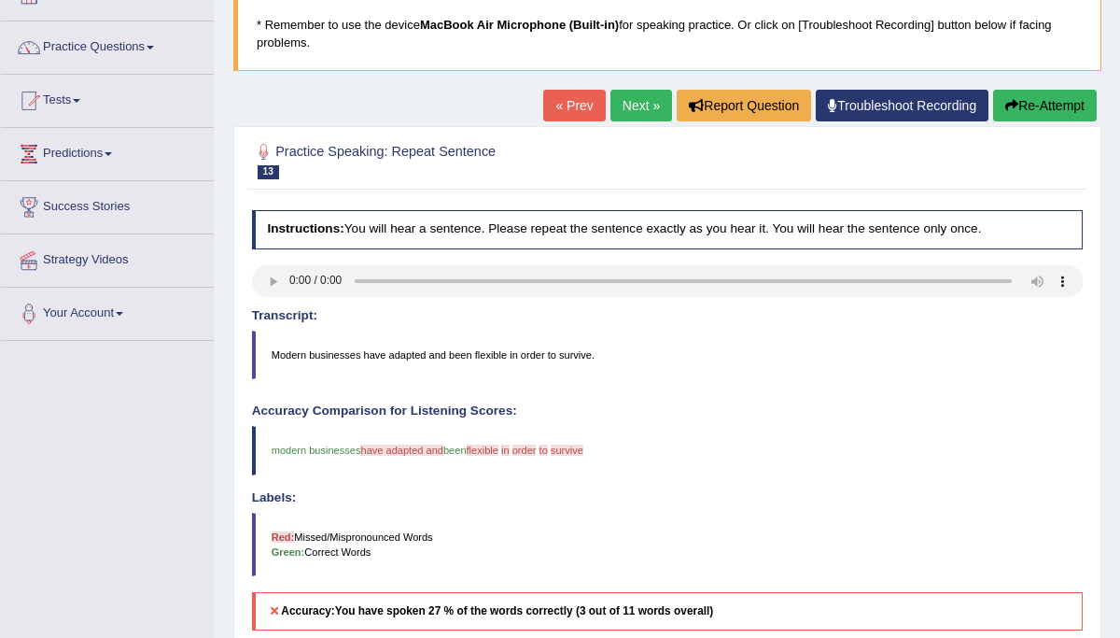
scroll to position [123, 0]
click at [624, 100] on link "Next »" at bounding box center [642, 107] width 62 height 32
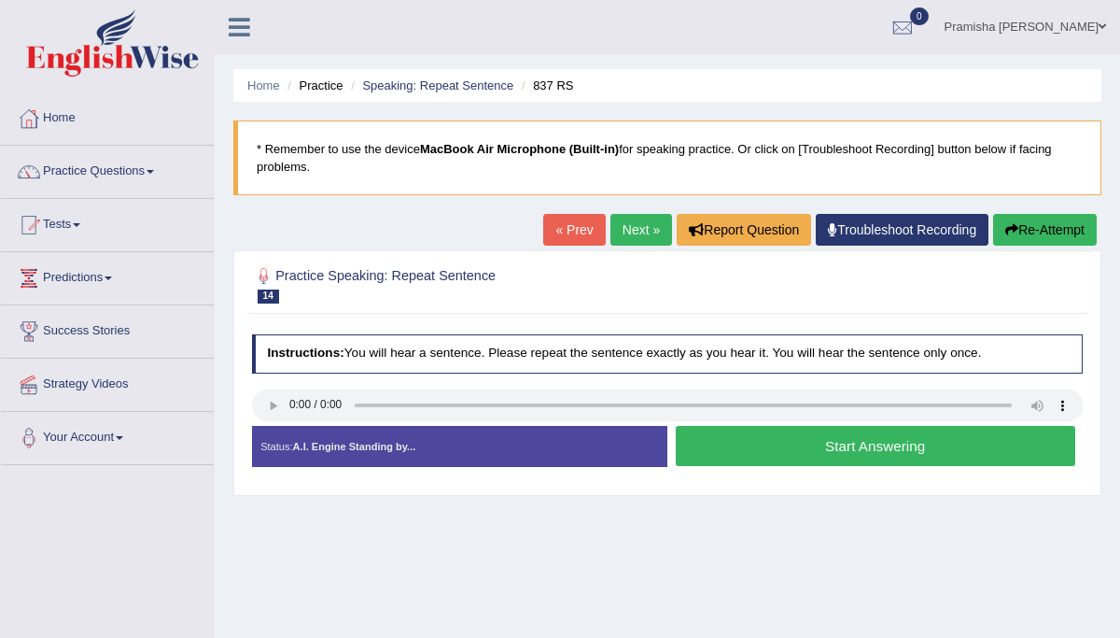
click at [628, 221] on link "Next »" at bounding box center [642, 230] width 62 height 32
click at [629, 222] on link "Next »" at bounding box center [642, 230] width 62 height 32
click at [921, 455] on button "Start Answering" at bounding box center [876, 446] width 400 height 40
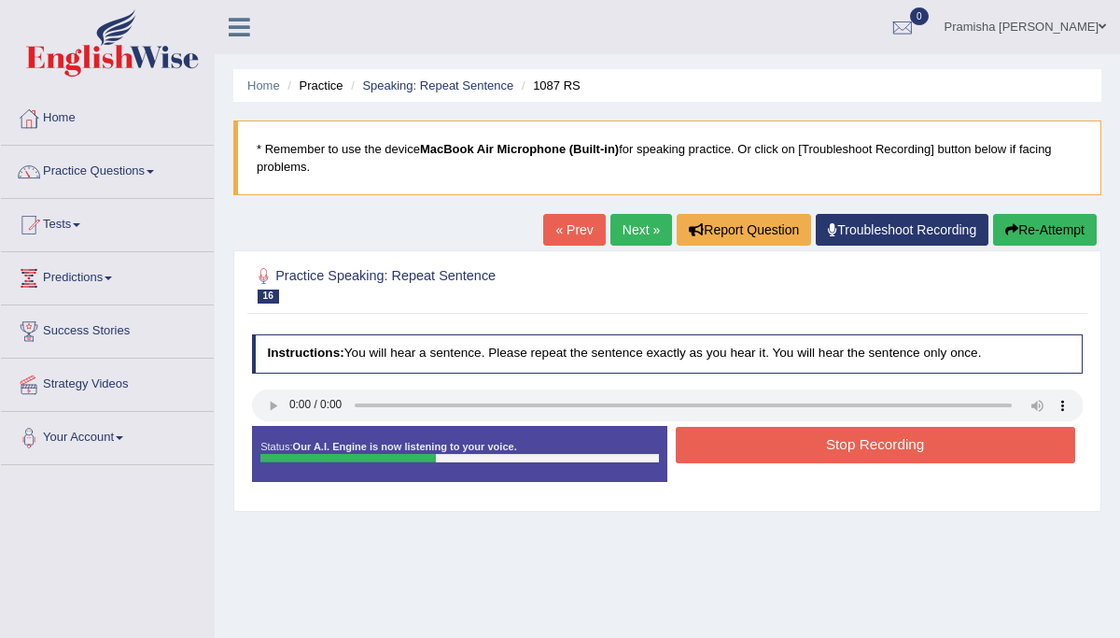
click at [921, 450] on button "Stop Recording" at bounding box center [876, 445] width 400 height 36
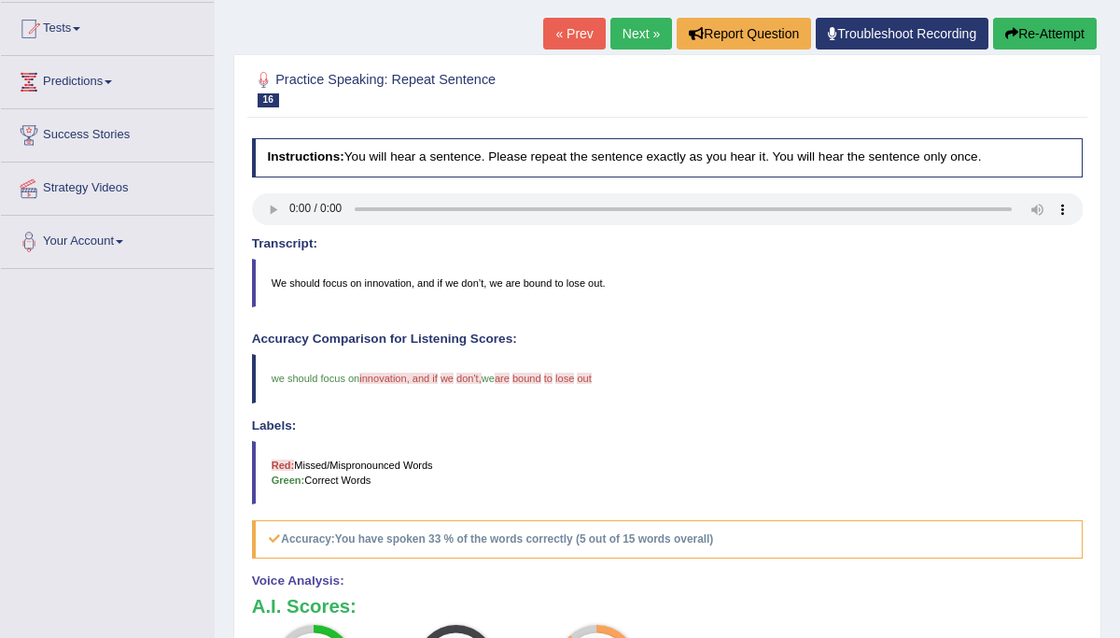
scroll to position [193, 0]
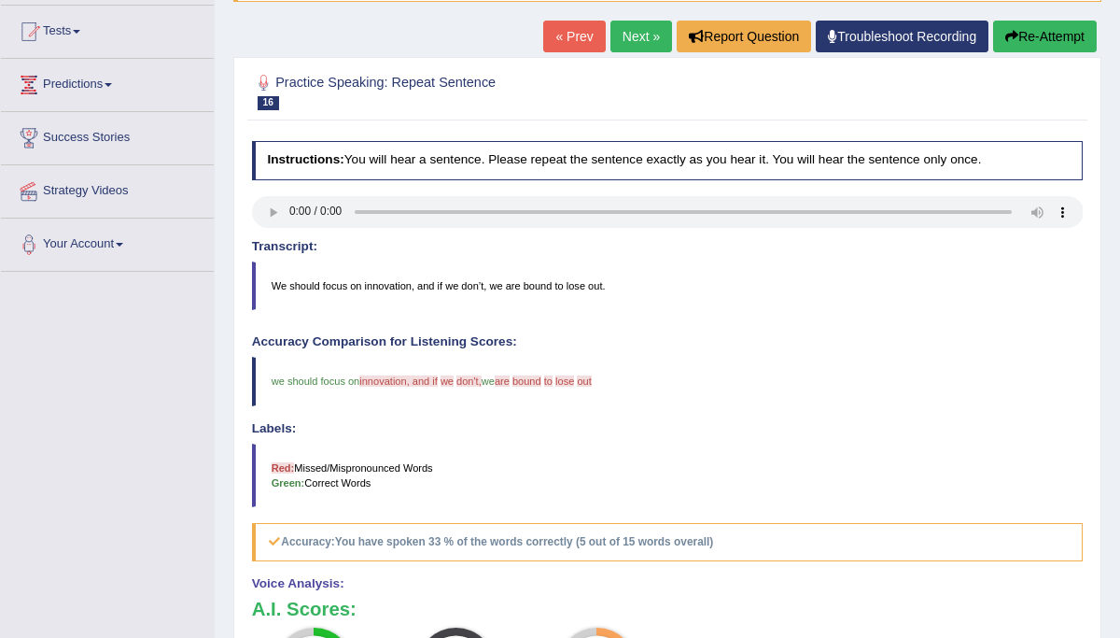
click at [641, 32] on link "Next »" at bounding box center [642, 37] width 62 height 32
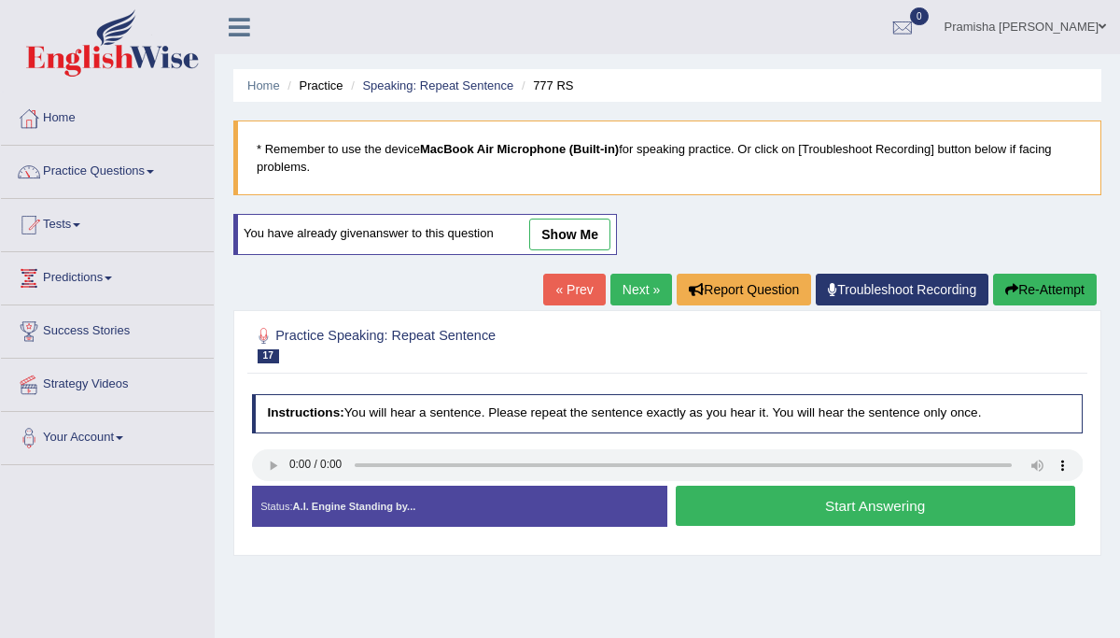
click at [627, 289] on link "Next »" at bounding box center [642, 290] width 62 height 32
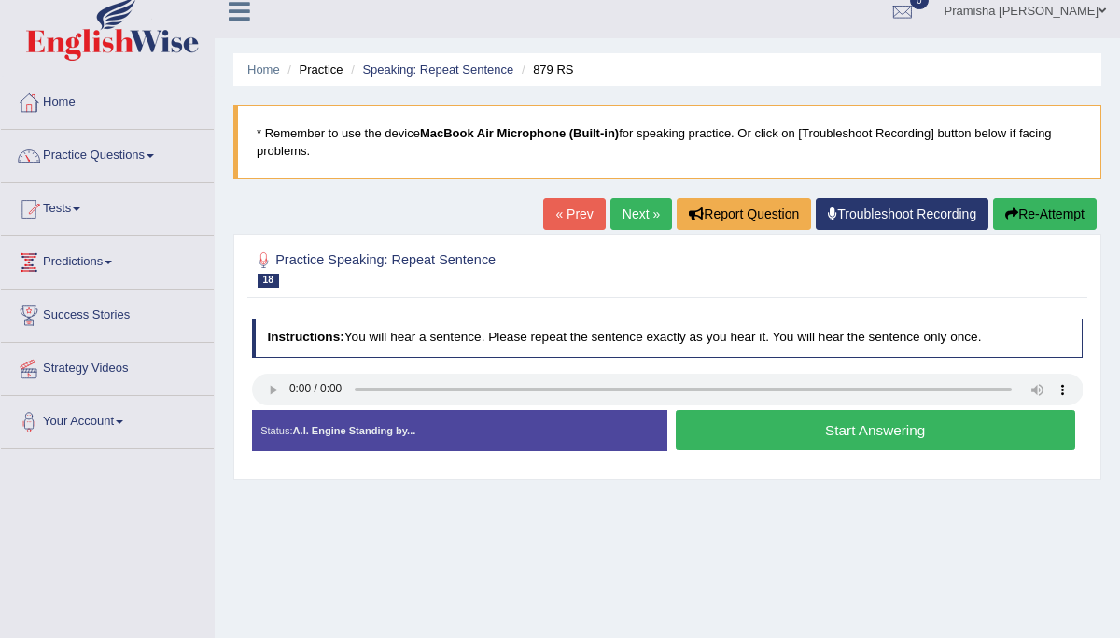
scroll to position [23, 0]
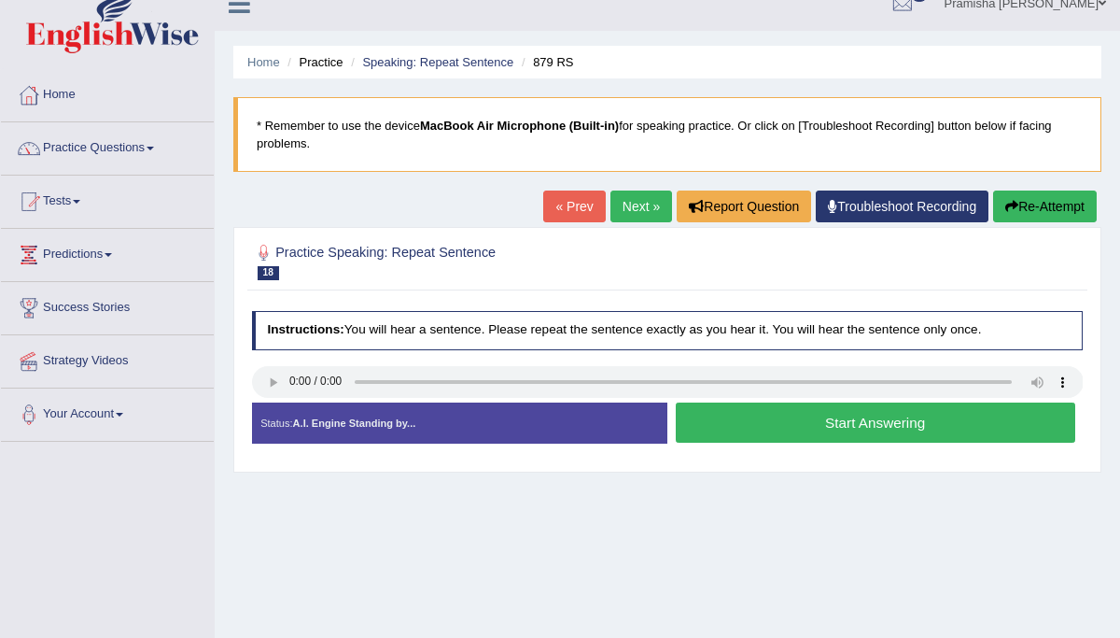
click at [648, 201] on link "Next »" at bounding box center [642, 206] width 62 height 32
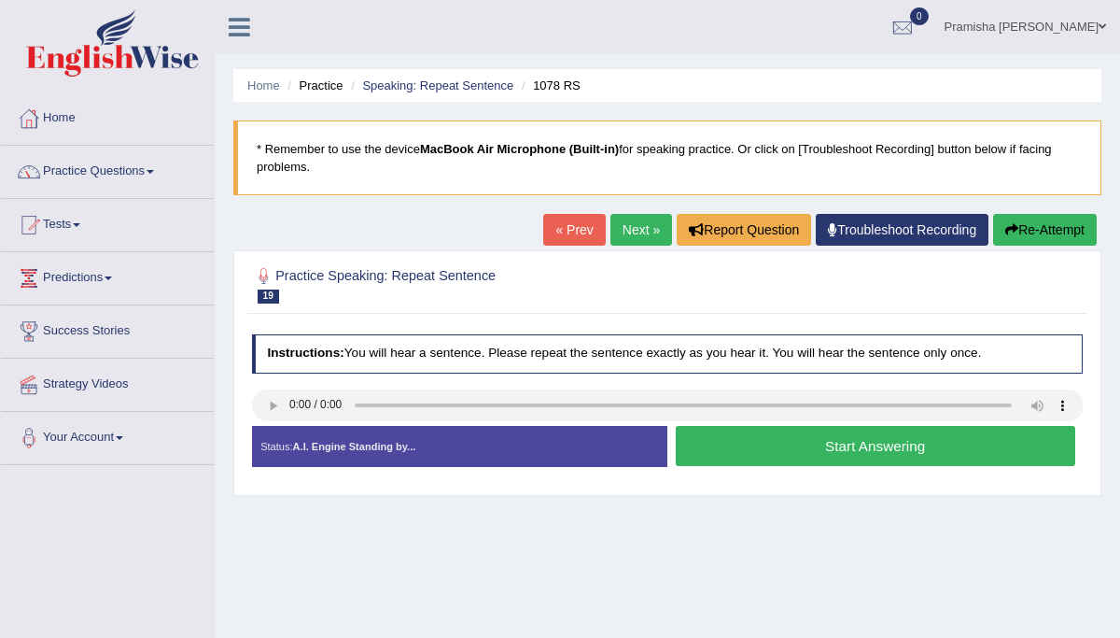
scroll to position [45, 0]
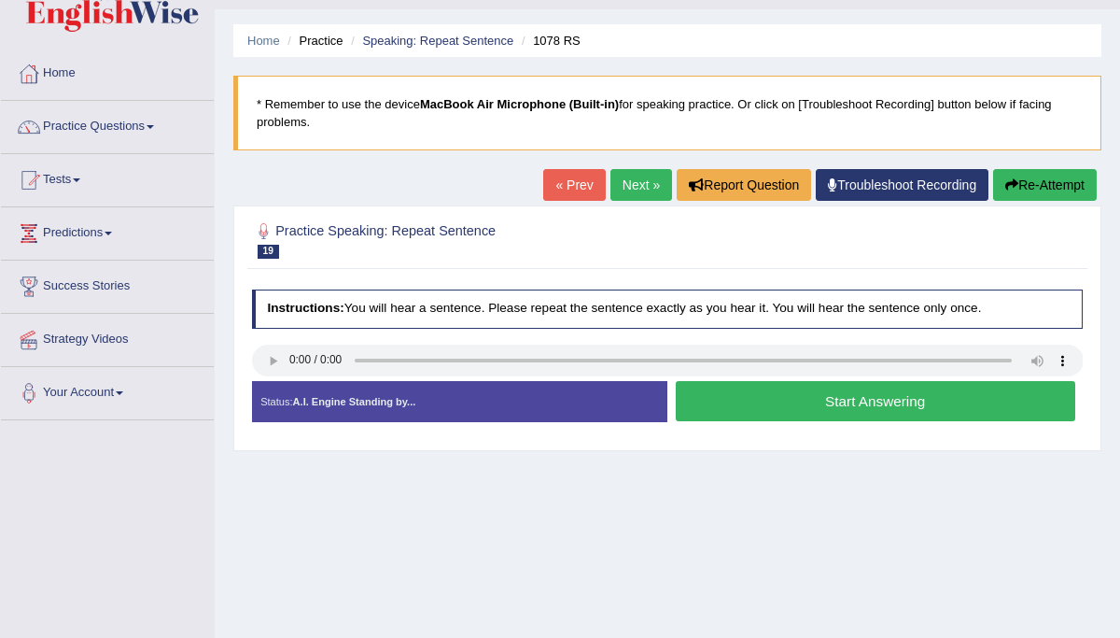
click at [642, 184] on link "Next »" at bounding box center [642, 185] width 62 height 32
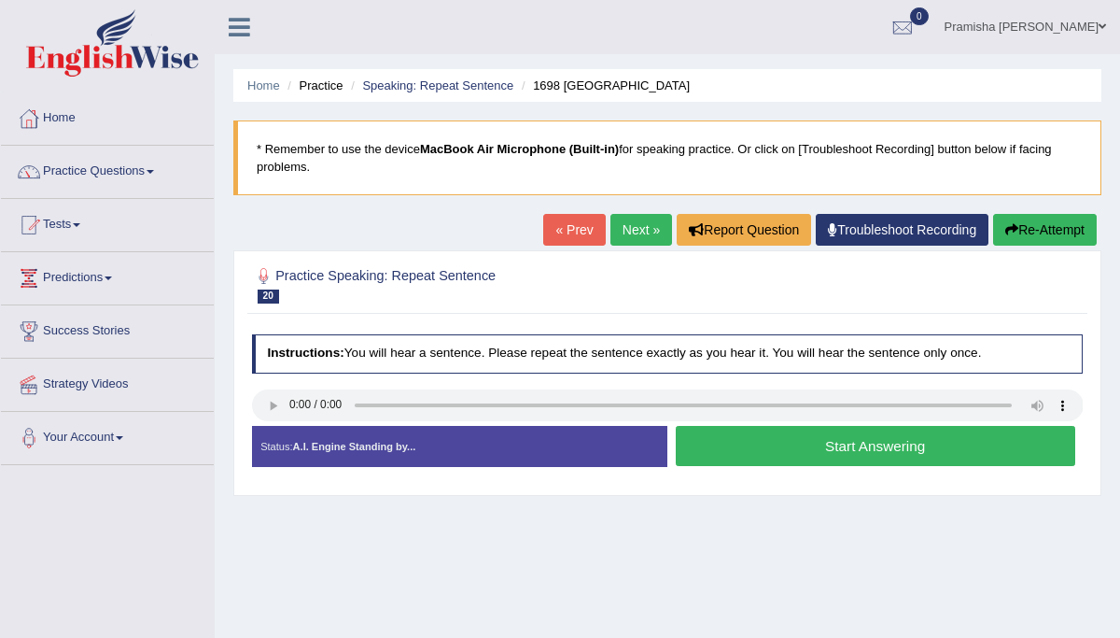
click at [642, 184] on blockquote "* Remember to use the device MacBook Air Microphone (Built-in) for speaking pra…" at bounding box center [667, 157] width 868 height 75
click at [631, 223] on link "Next »" at bounding box center [642, 230] width 62 height 32
click at [834, 454] on button "Start Answering" at bounding box center [876, 446] width 400 height 40
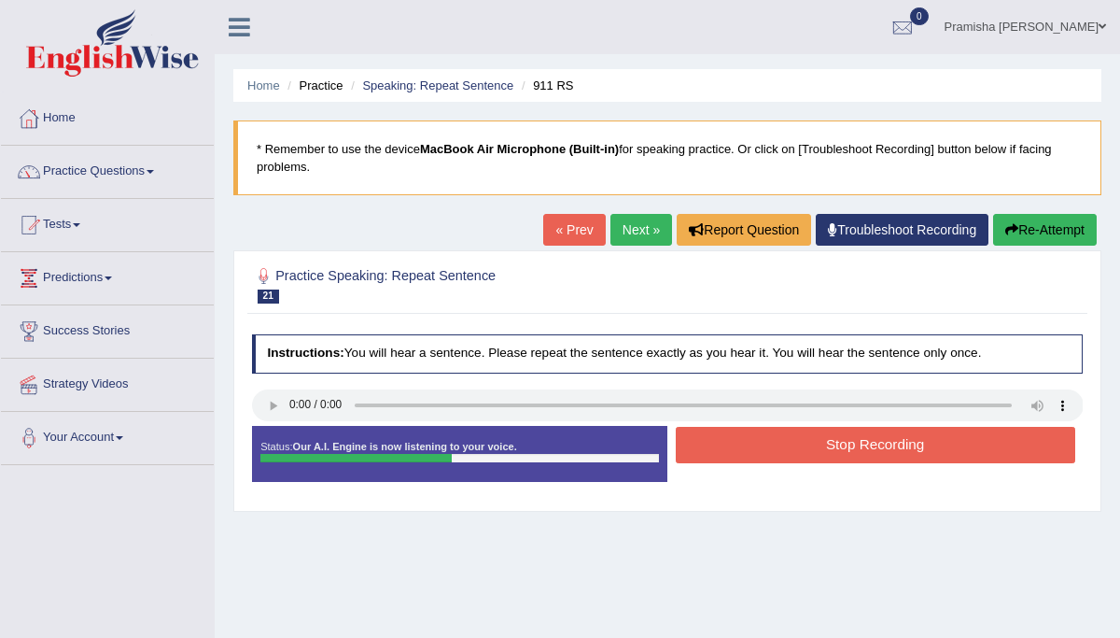
click at [835, 454] on button "Stop Recording" at bounding box center [876, 445] width 400 height 36
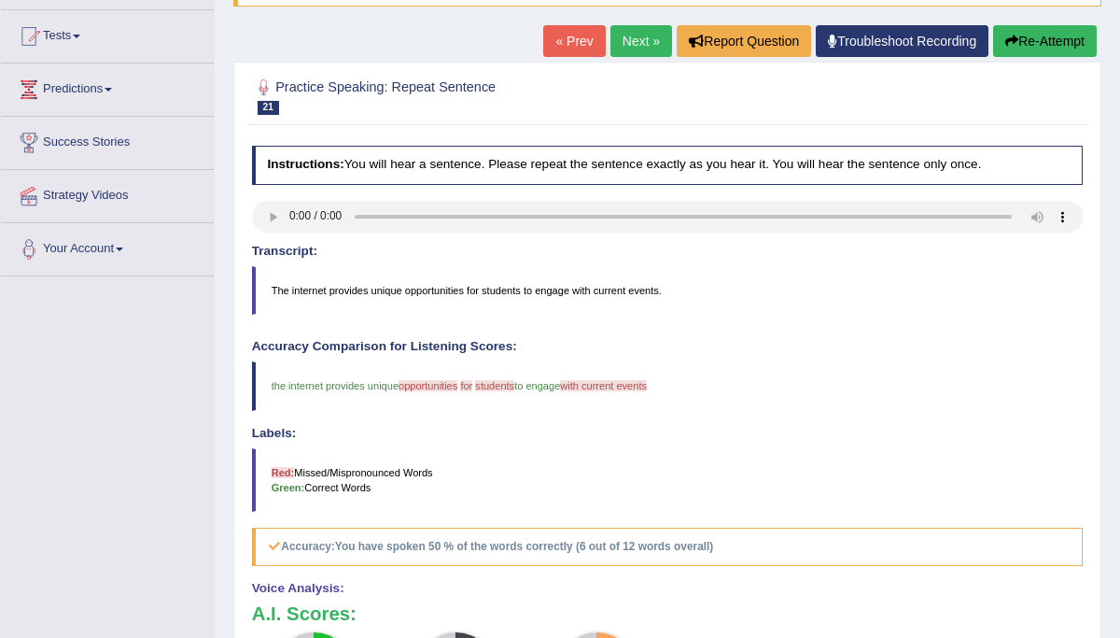
scroll to position [185, 0]
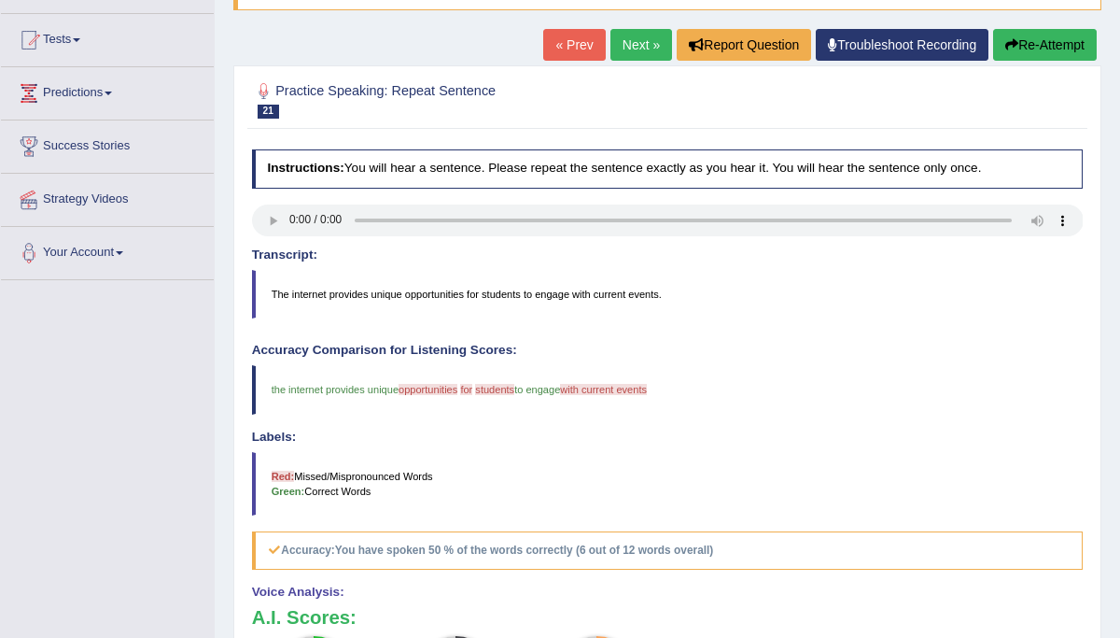
click at [1053, 40] on button "Re-Attempt" at bounding box center [1045, 45] width 104 height 32
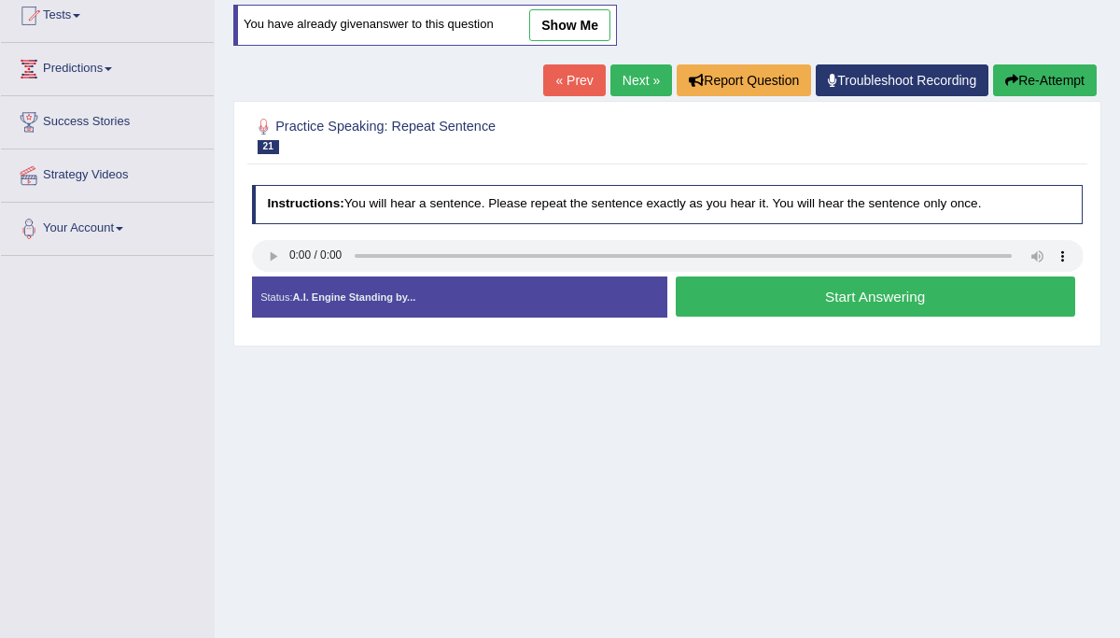
scroll to position [185, 0]
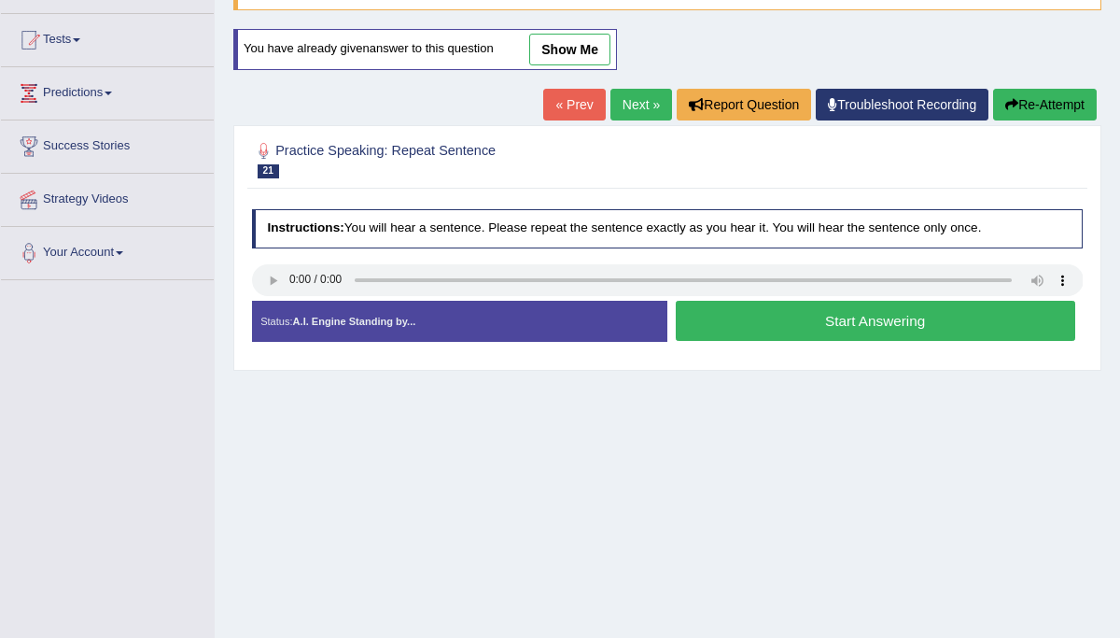
click at [881, 332] on button "Start Answering" at bounding box center [876, 321] width 400 height 40
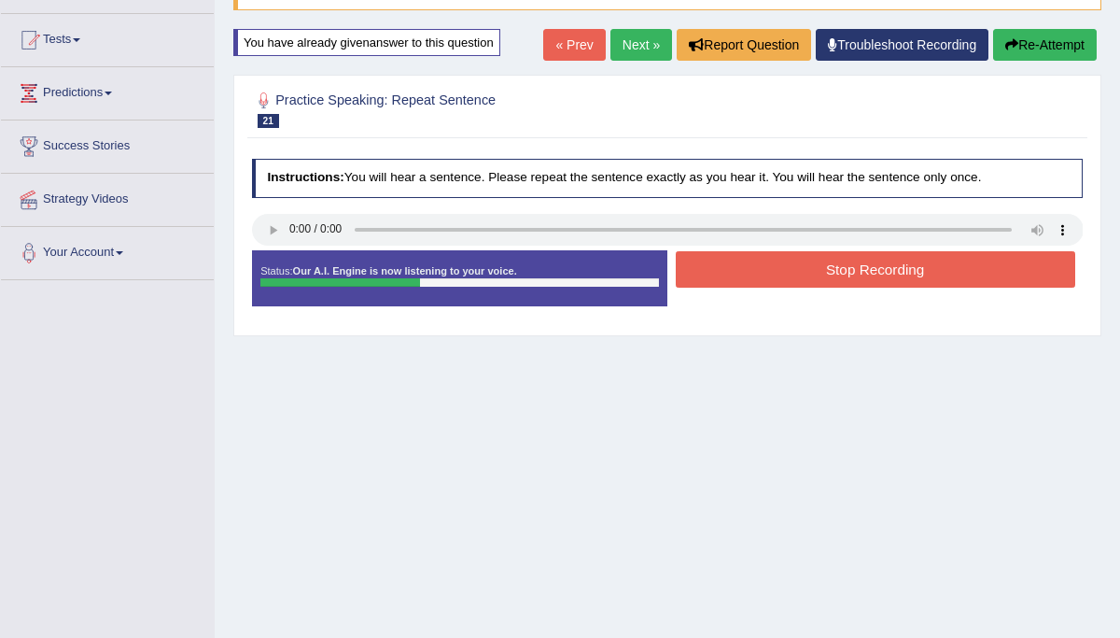
click at [859, 260] on button "Stop Recording" at bounding box center [876, 269] width 400 height 36
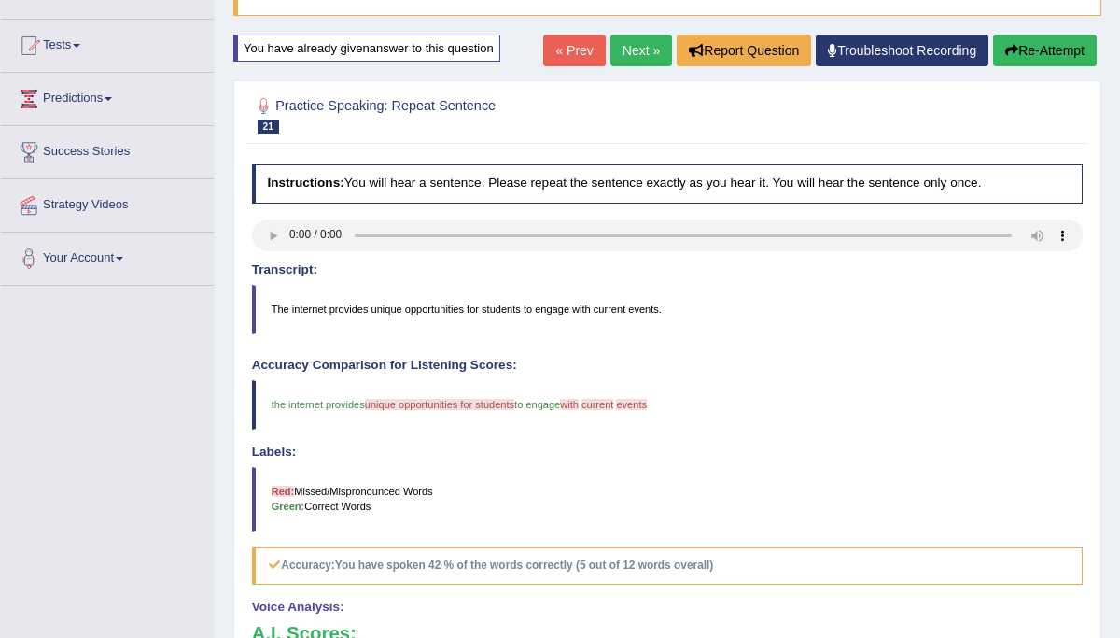
scroll to position [0, 0]
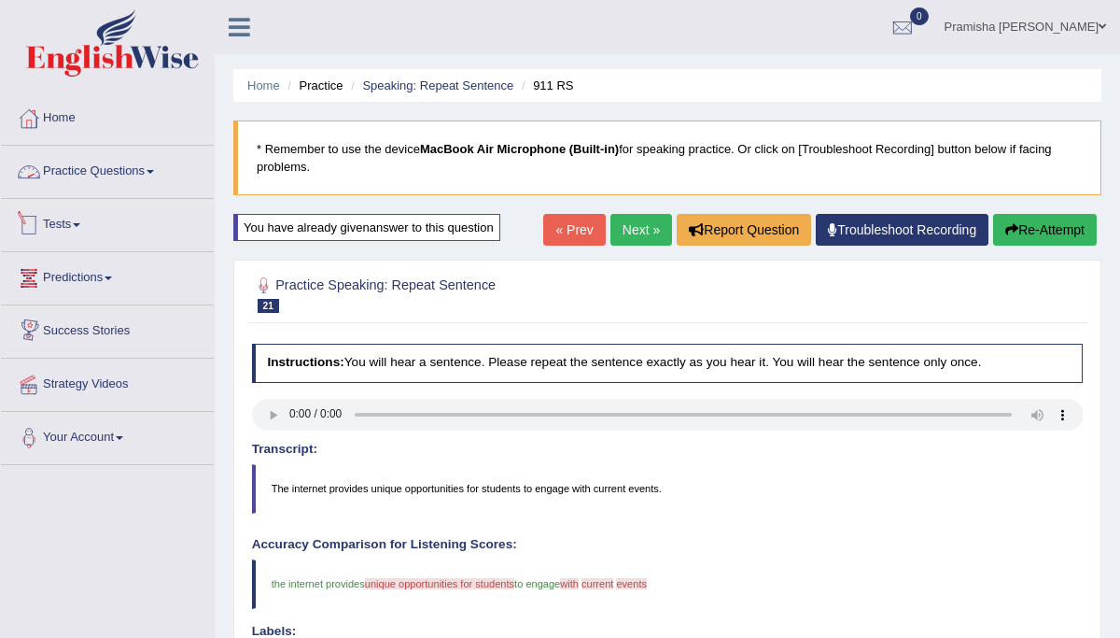
click at [136, 171] on link "Practice Questions" at bounding box center [107, 169] width 213 height 47
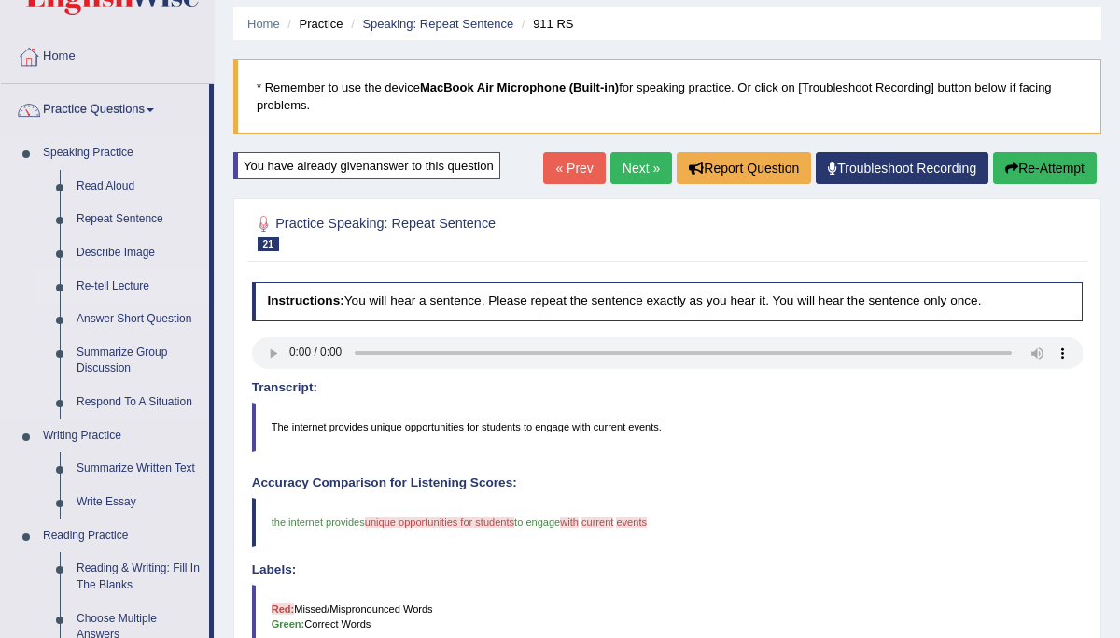
scroll to position [65, 0]
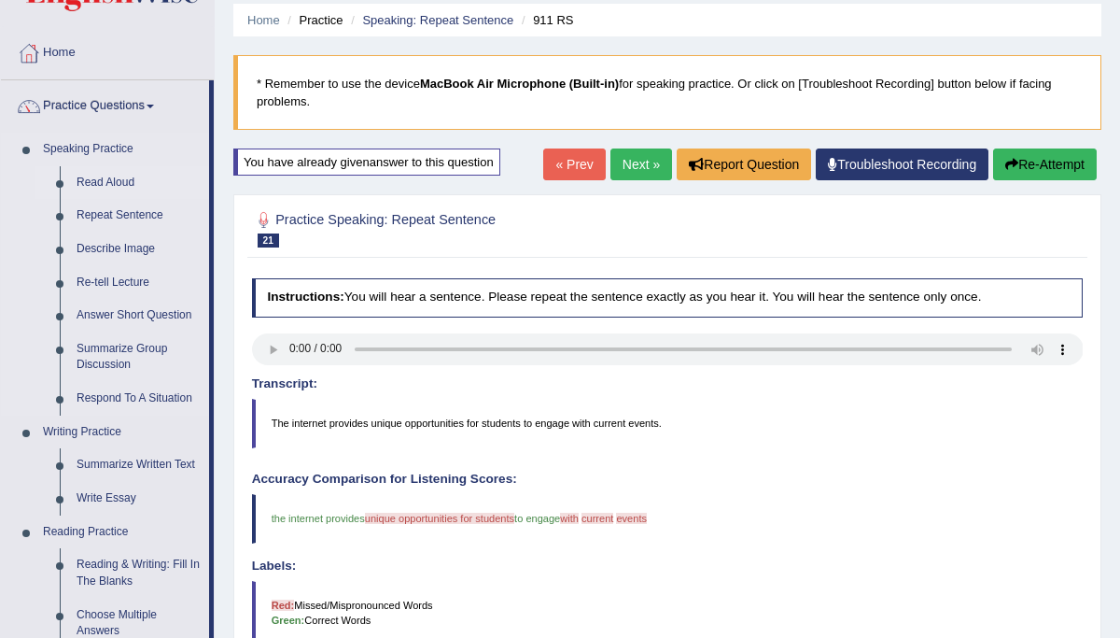
click at [92, 178] on link "Read Aloud" at bounding box center [138, 183] width 141 height 34
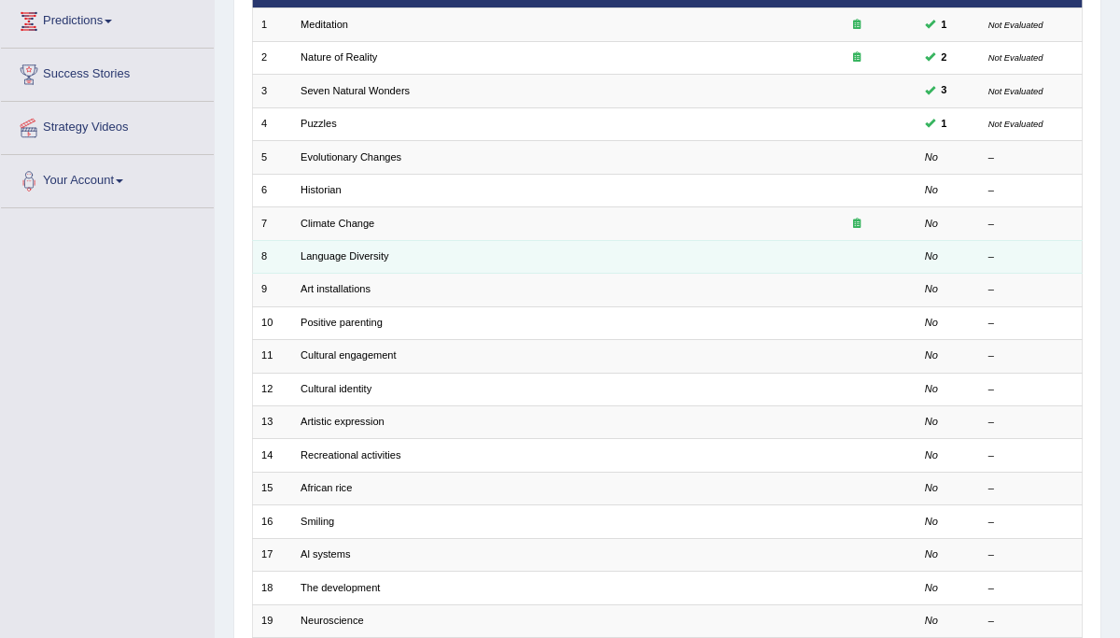
scroll to position [262, 0]
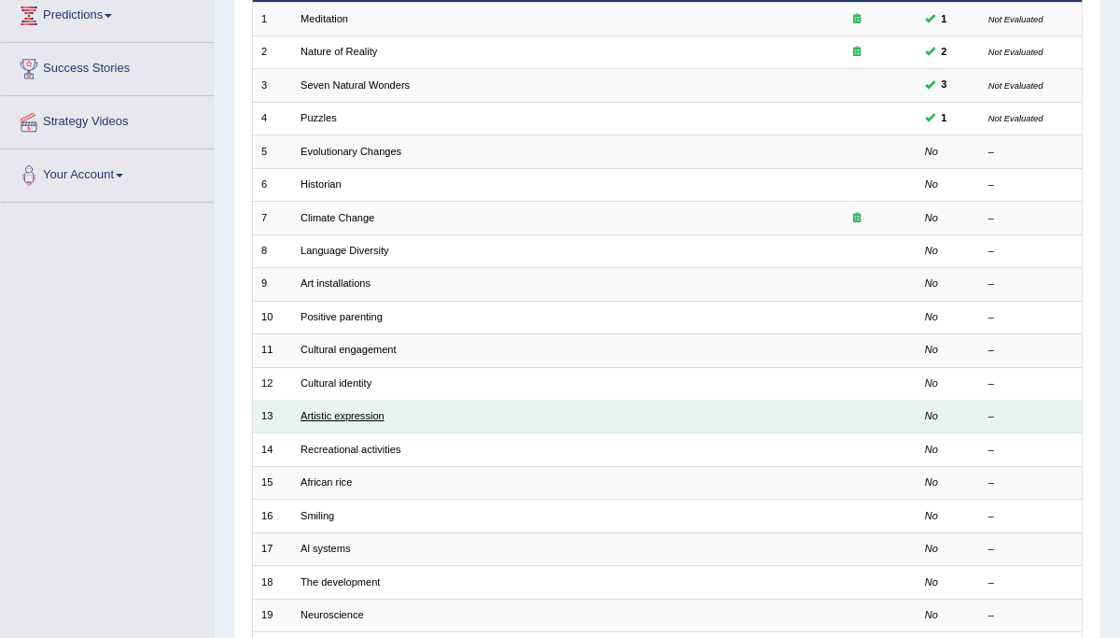
click at [327, 410] on link "Artistic expression" at bounding box center [343, 415] width 84 height 11
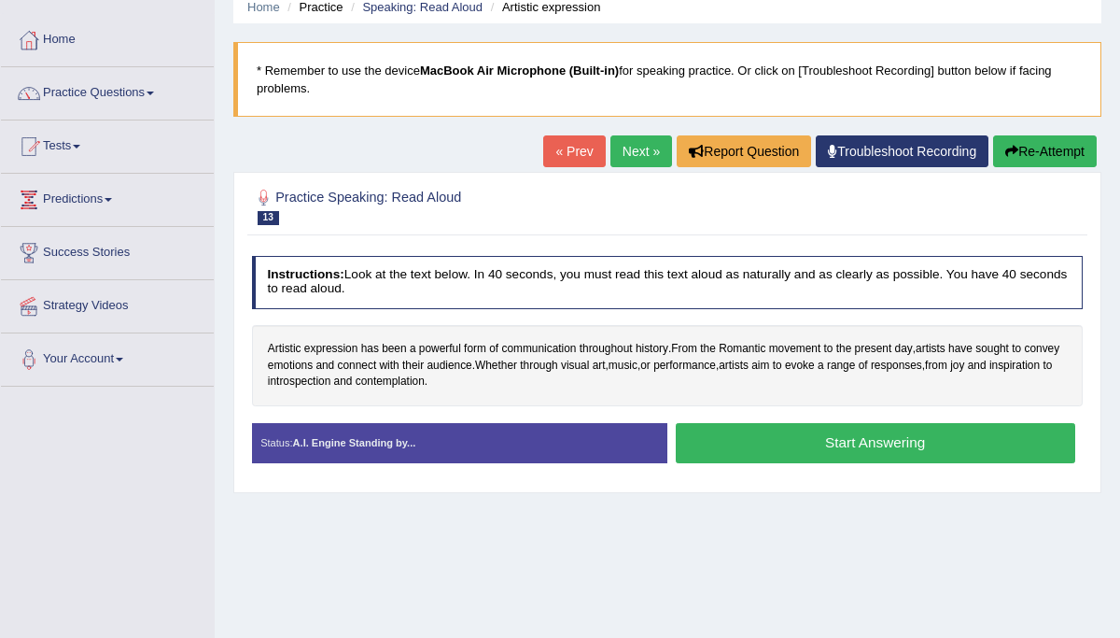
scroll to position [83, 0]
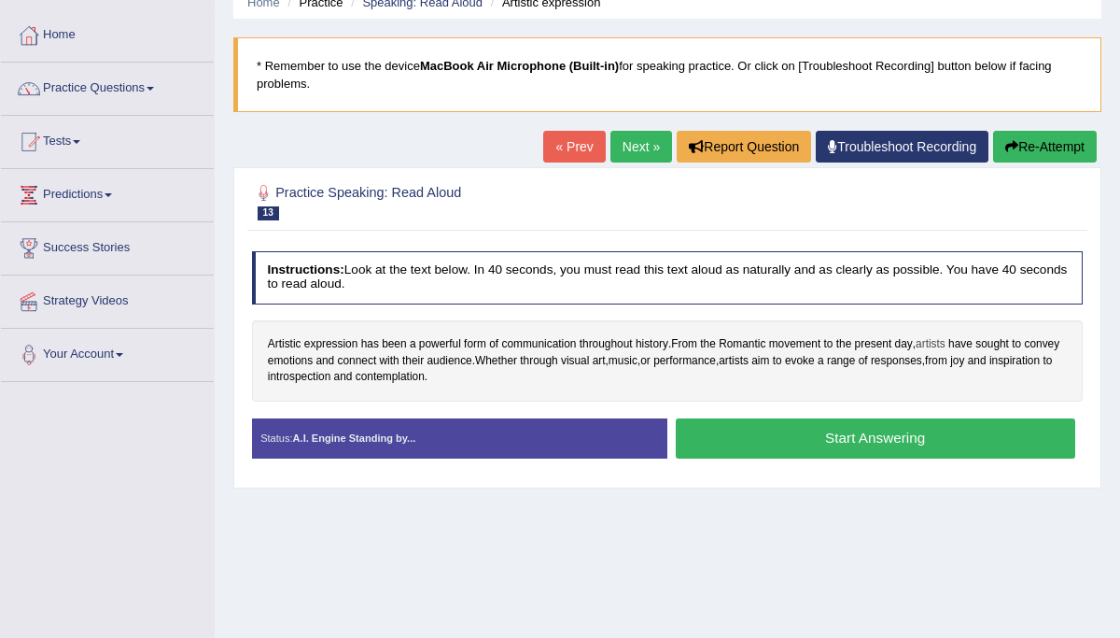
drag, startPoint x: 810, startPoint y: 430, endPoint x: 936, endPoint y: 342, distance: 153.4
click at [936, 342] on div "Instructions: Look at the text below. In 40 seconds, you must read this text al…" at bounding box center [666, 361] width 839 height 236
click at [821, 427] on button "Start Answering" at bounding box center [876, 438] width 400 height 40
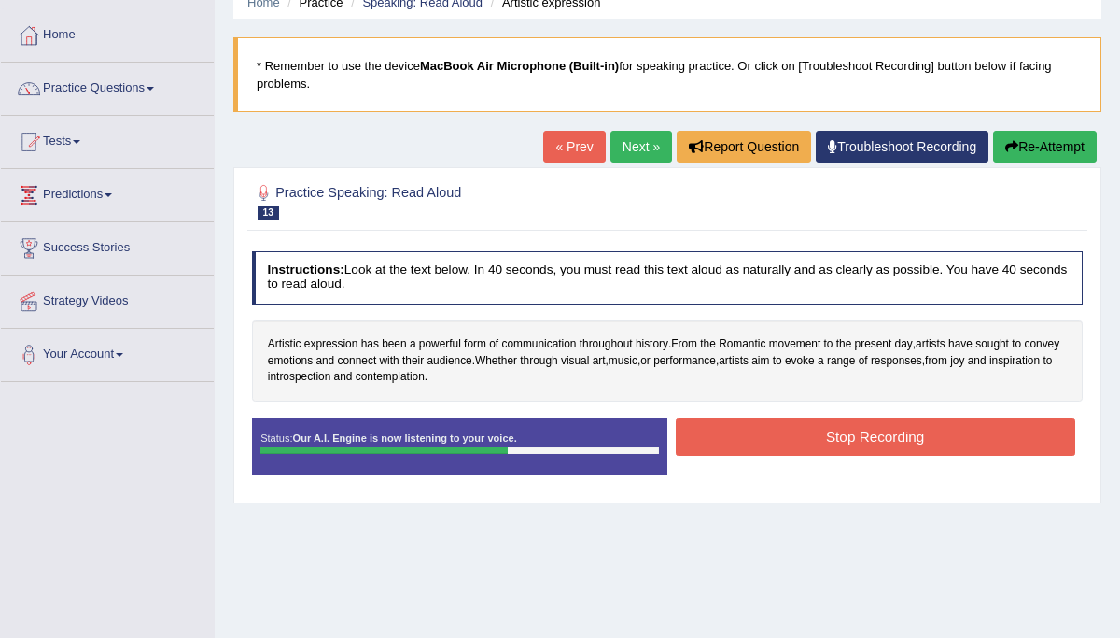
click at [846, 440] on button "Stop Recording" at bounding box center [876, 436] width 400 height 36
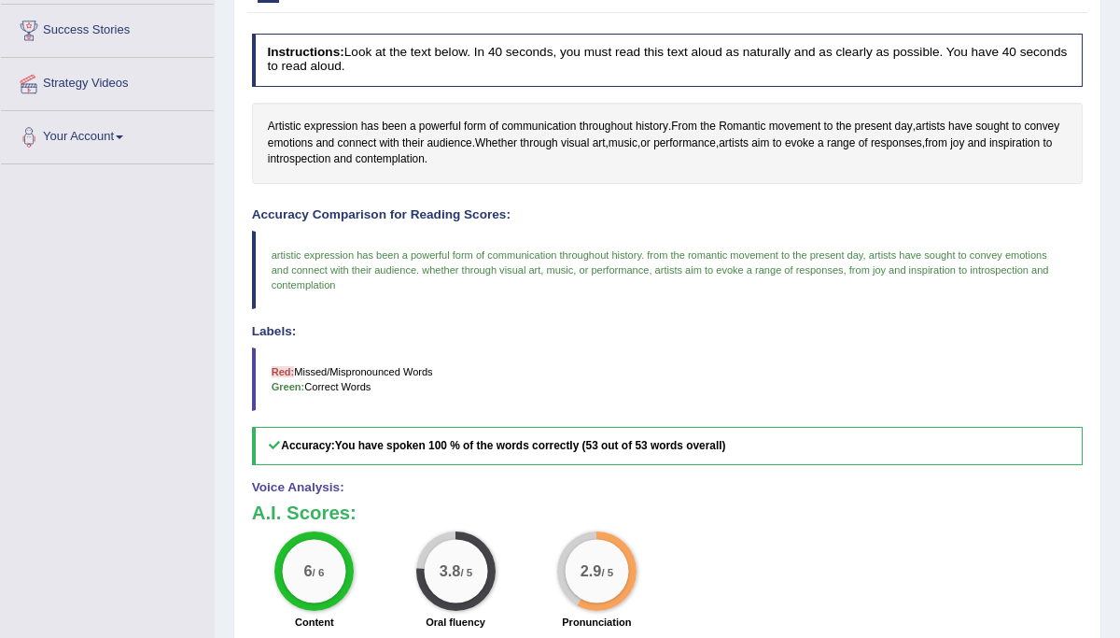
scroll to position [60, 0]
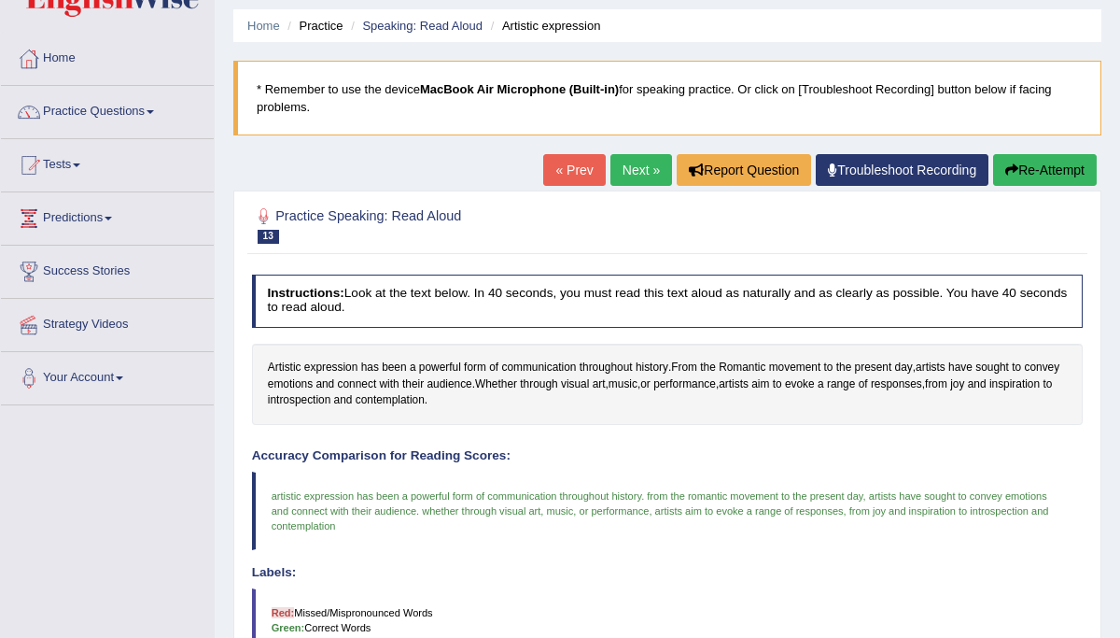
click at [639, 176] on link "Next »" at bounding box center [642, 170] width 62 height 32
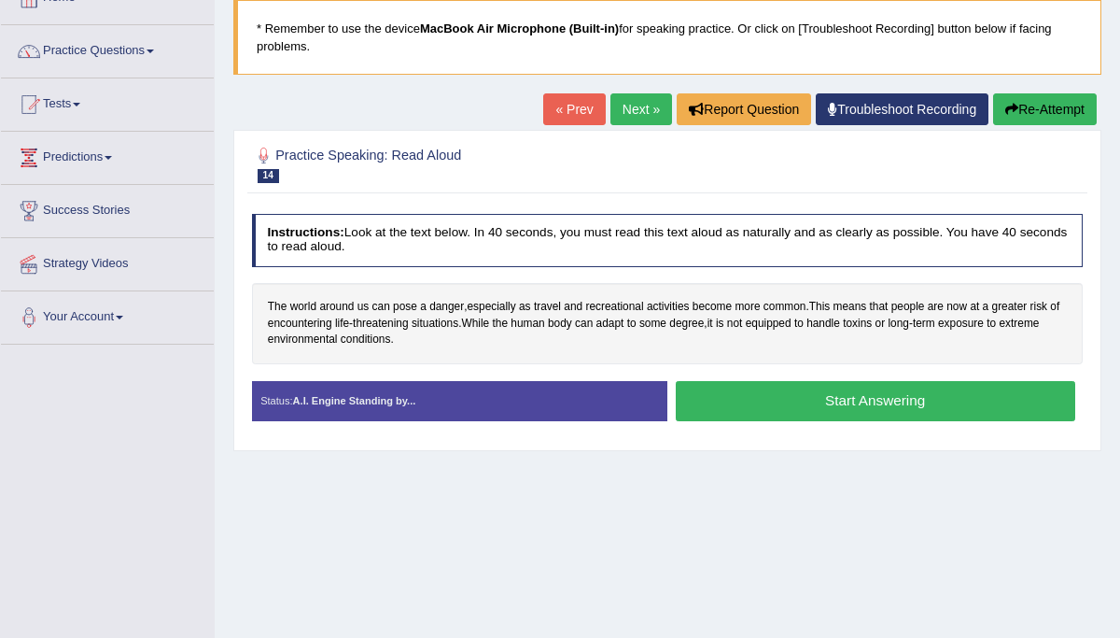
scroll to position [125, 0]
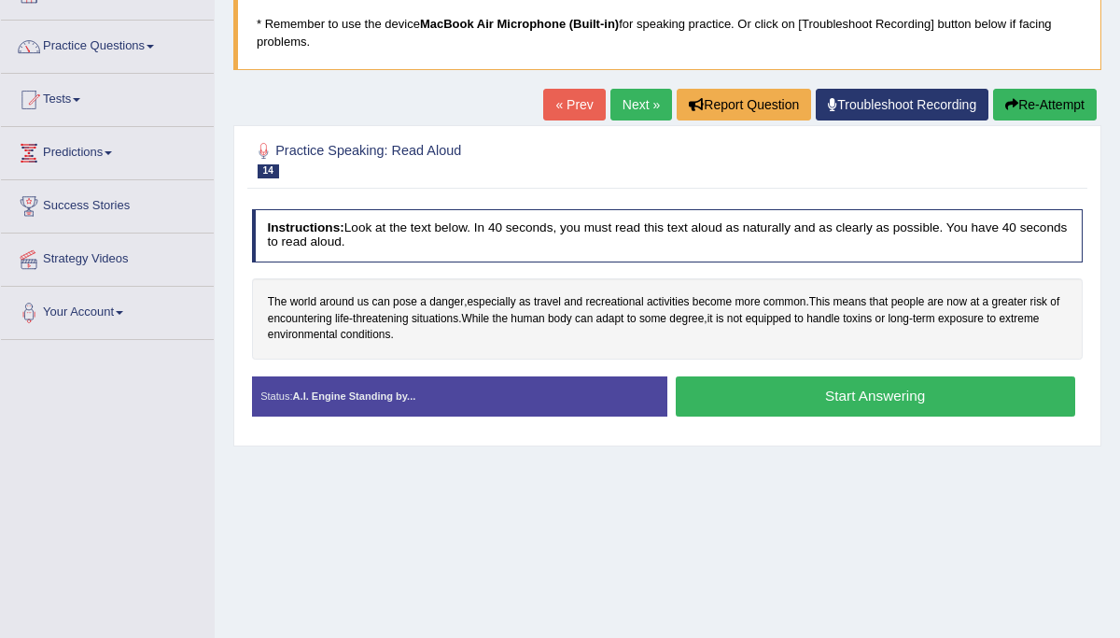
click at [917, 407] on button "Start Answering" at bounding box center [876, 396] width 400 height 40
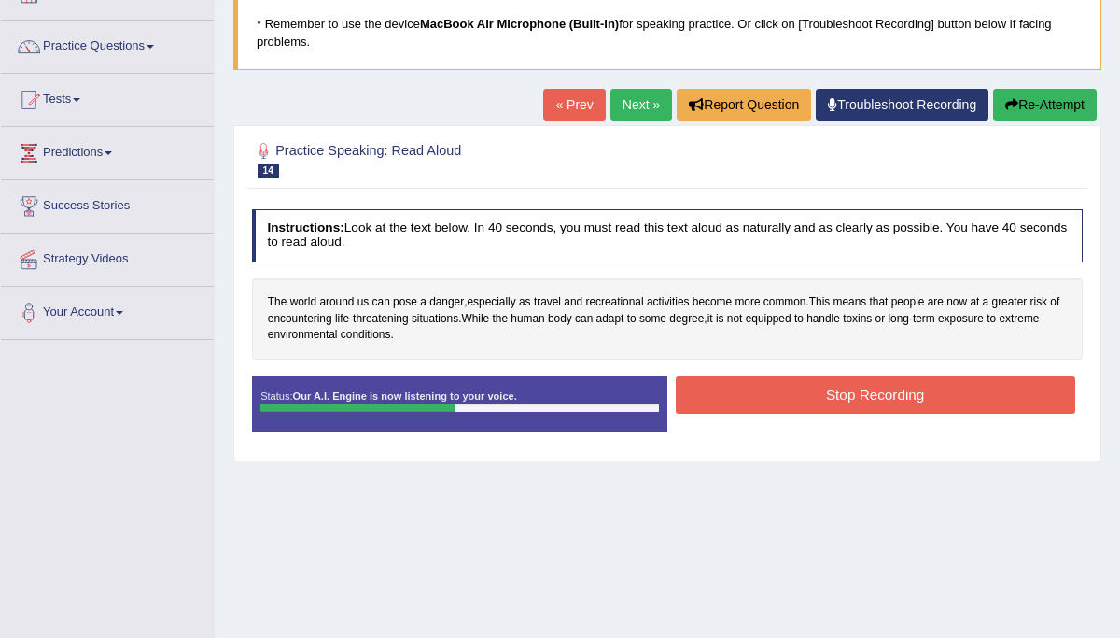
click at [912, 395] on button "Stop Recording" at bounding box center [876, 394] width 400 height 36
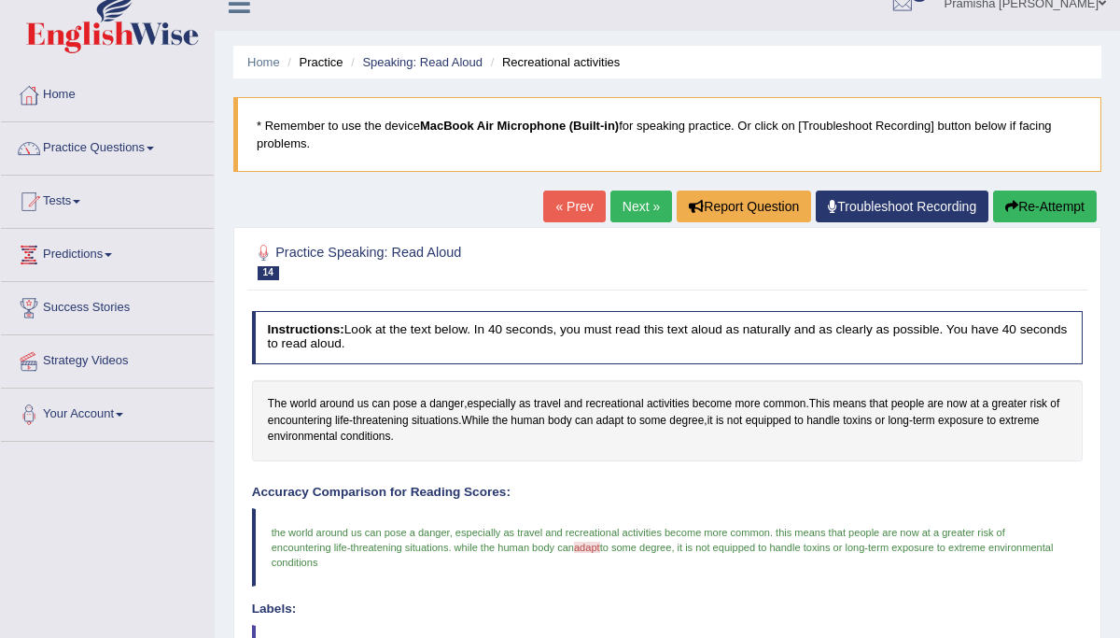
scroll to position [0, 0]
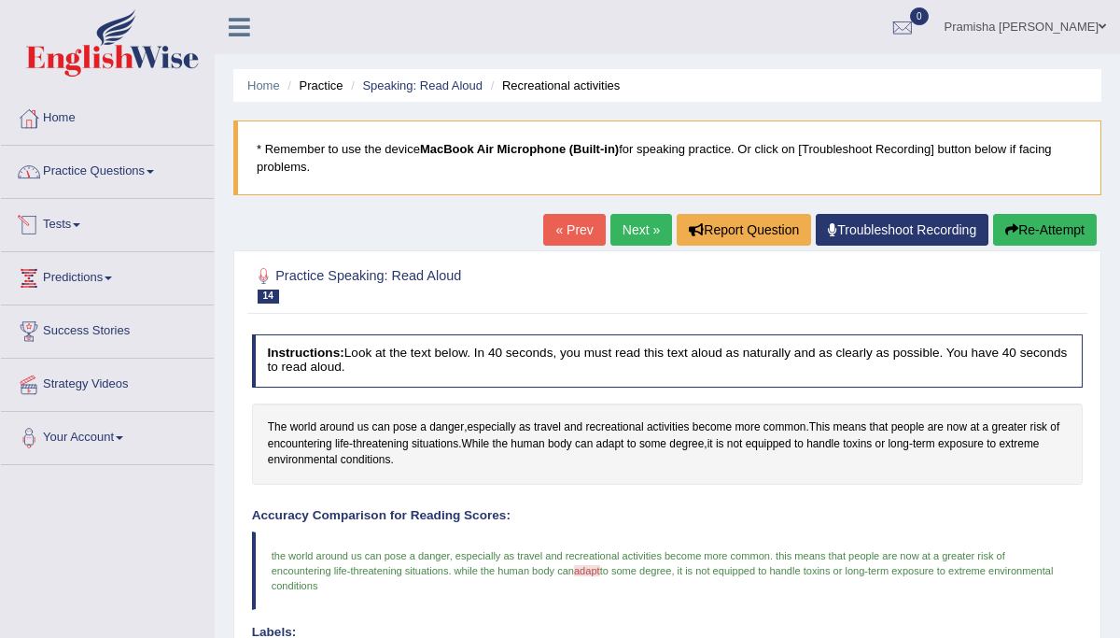
click at [108, 178] on link "Practice Questions" at bounding box center [107, 169] width 213 height 47
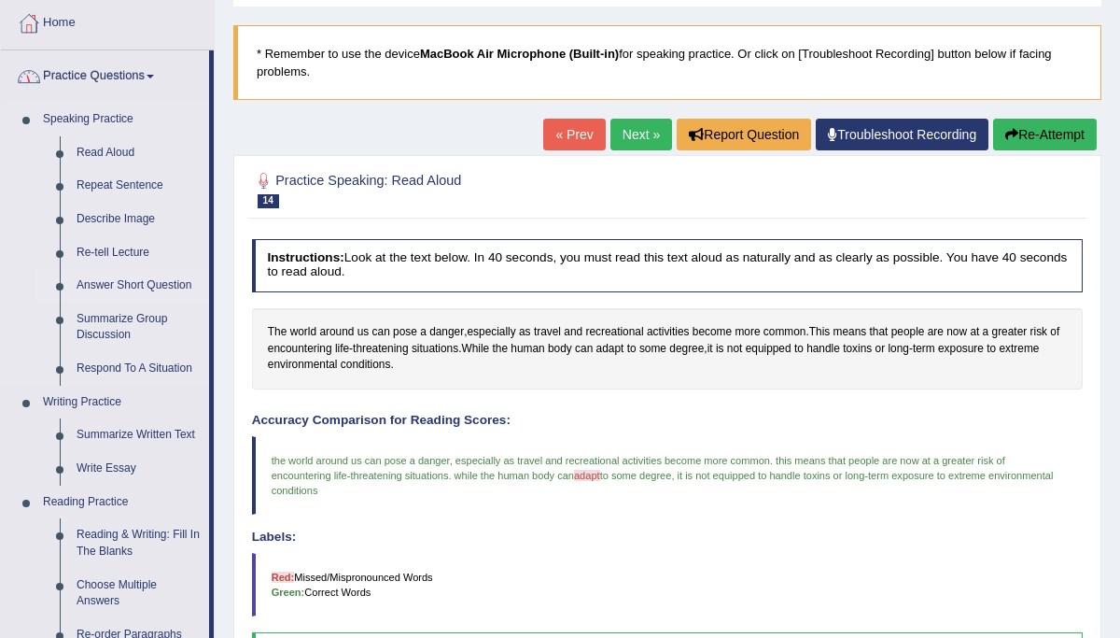
scroll to position [101, 0]
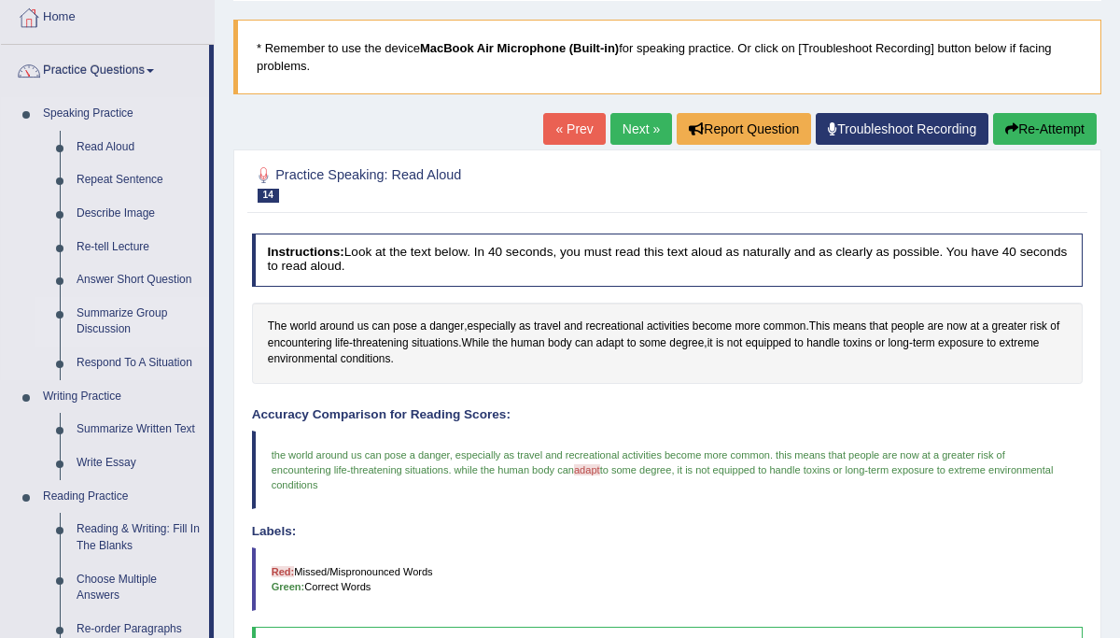
click at [121, 324] on link "Summarize Group Discussion" at bounding box center [138, 321] width 141 height 49
